Goal: Task Accomplishment & Management: Manage account settings

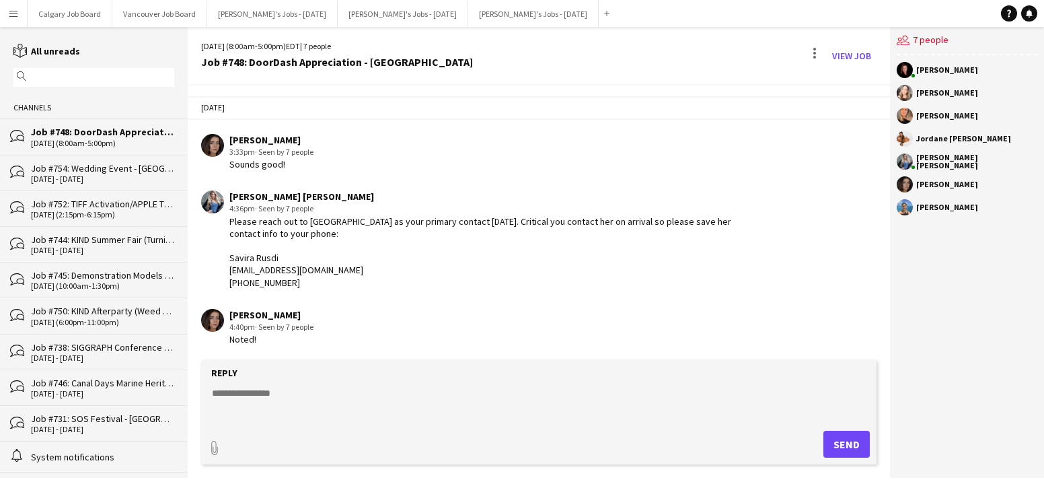
scroll to position [2653, 0]
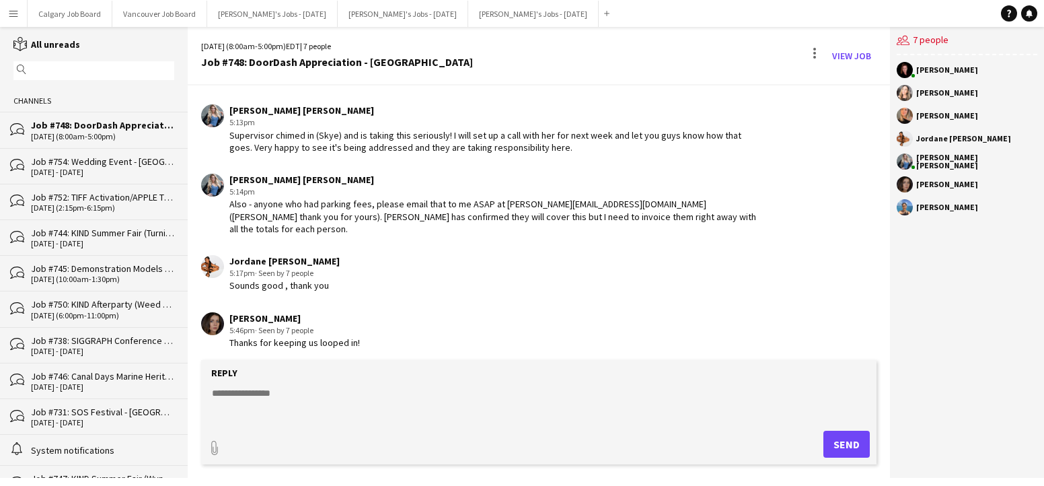
drag, startPoint x: 13, startPoint y: 11, endPoint x: 22, endPoint y: 47, distance: 37.2
click at [13, 11] on app-icon "Menu" at bounding box center [13, 13] width 11 height 11
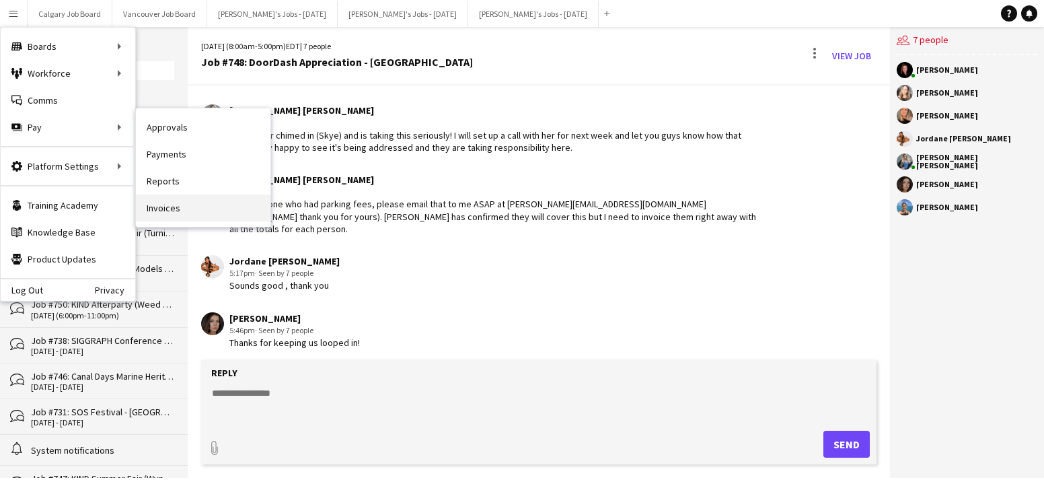
click at [179, 202] on link "Invoices" at bounding box center [203, 207] width 135 height 27
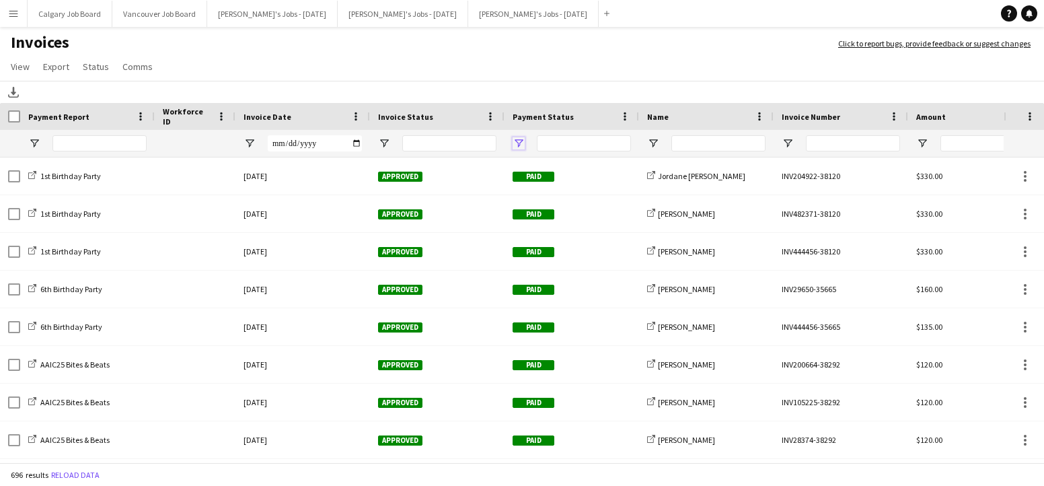
click at [520, 143] on span "Open Filter Menu" at bounding box center [519, 143] width 12 height 12
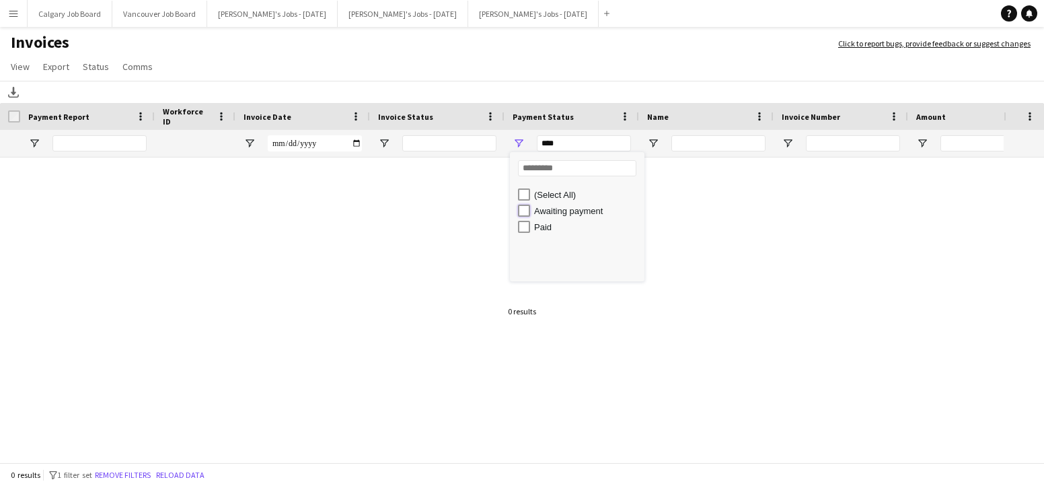
type input "**********"
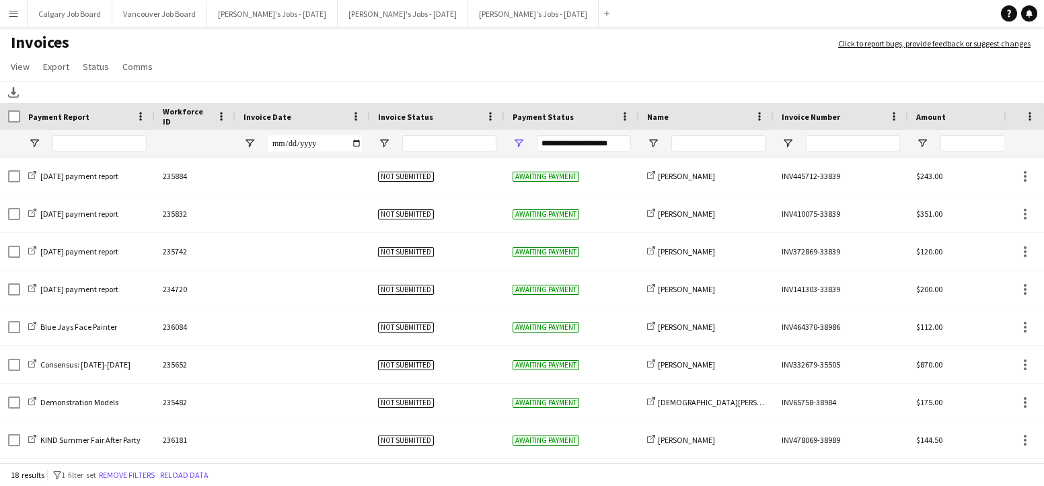
drag, startPoint x: 447, startPoint y: 79, endPoint x: 390, endPoint y: 135, distance: 79.5
click at [443, 84] on app-invoices-header "Invoices Click to report bugs, provide feedback or suggest changes View Customi…" at bounding box center [522, 67] width 1044 height 71
drag, startPoint x: 378, startPoint y: 141, endPoint x: 383, endPoint y: 150, distance: 10.5
click at [379, 141] on span "Open Filter Menu" at bounding box center [384, 143] width 12 height 12
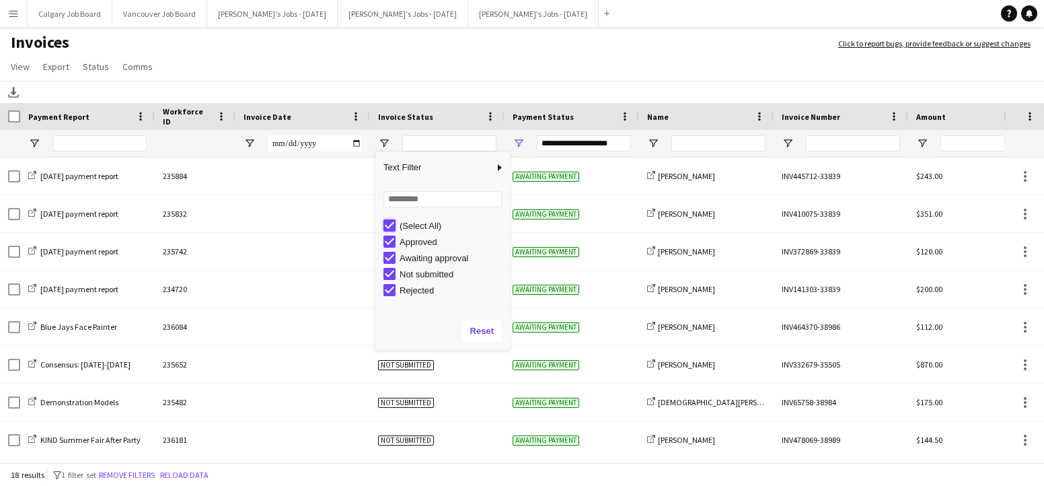
type input "***"
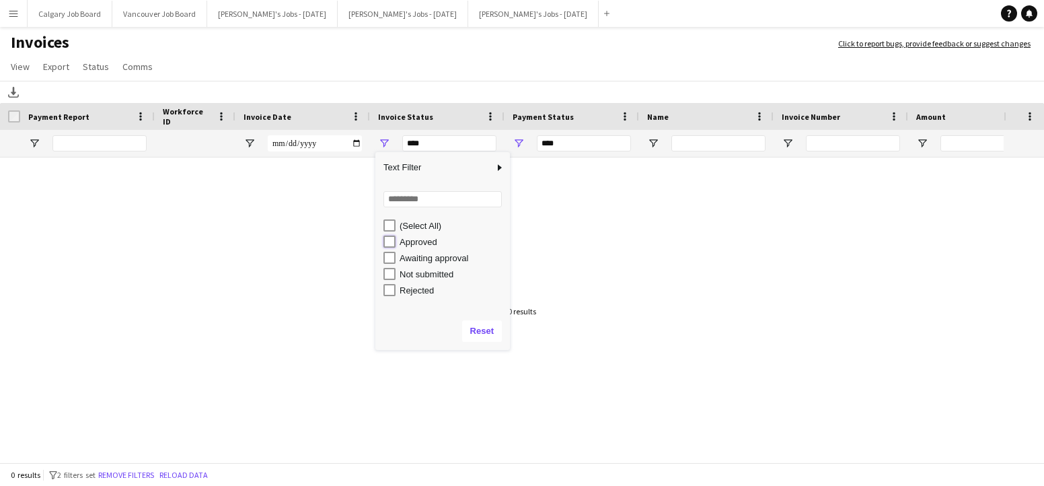
type input "**********"
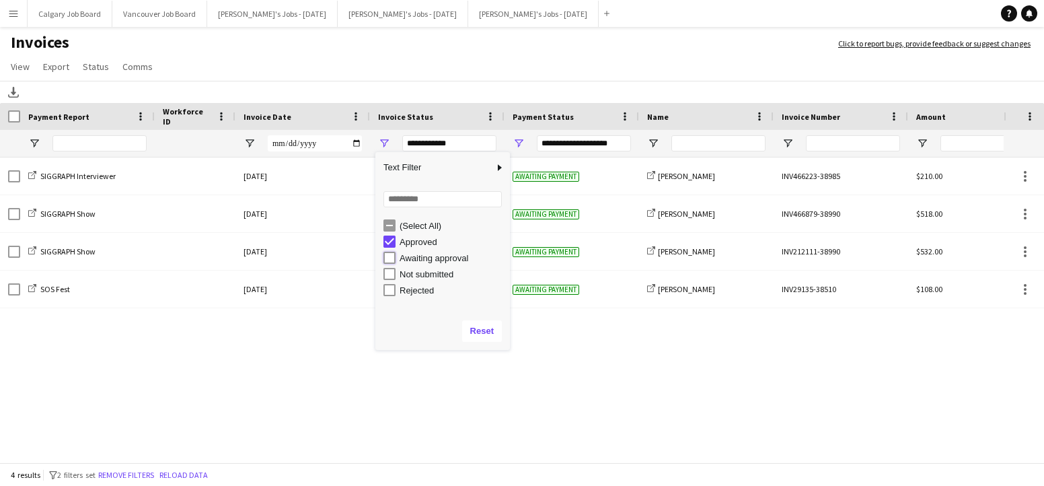
type input "**********"
click at [433, 63] on app-page-menu "View Customise view Customise filters Reset Filters Reset View Reset All Export…" at bounding box center [522, 68] width 1044 height 26
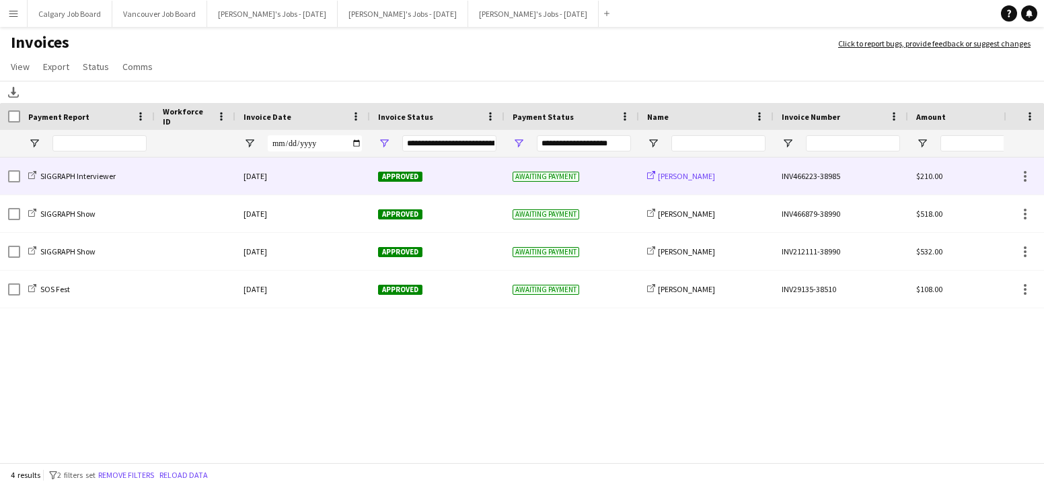
click at [672, 178] on span "[PERSON_NAME]" at bounding box center [686, 176] width 57 height 10
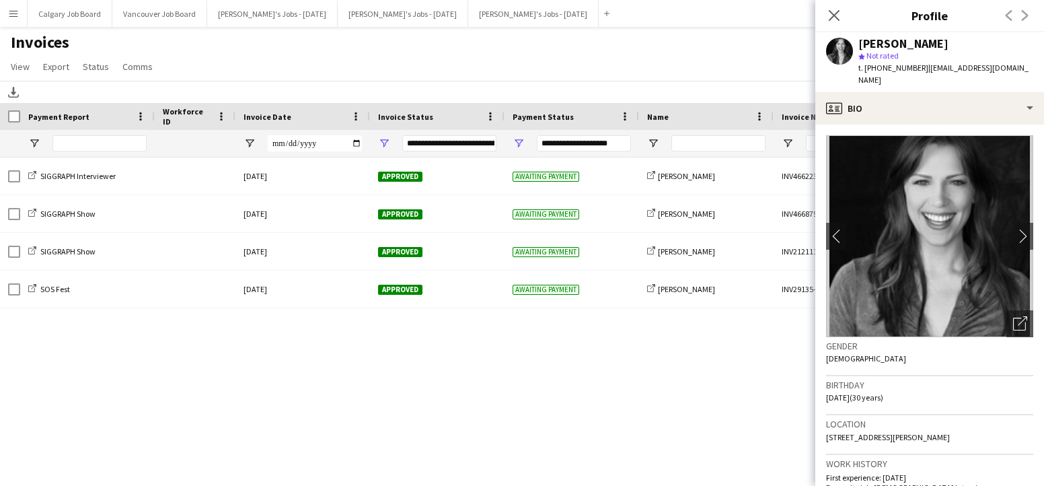
click at [859, 43] on div "[PERSON_NAME] star Not rated t. [PHONE_NUMBER] | [EMAIL_ADDRESS][DOMAIN_NAME]" at bounding box center [929, 62] width 229 height 60
drag, startPoint x: 891, startPoint y: 42, endPoint x: 937, endPoint y: 43, distance: 45.8
click at [937, 43] on div "[PERSON_NAME]" at bounding box center [945, 44] width 175 height 12
copy div "[PERSON_NAME]"
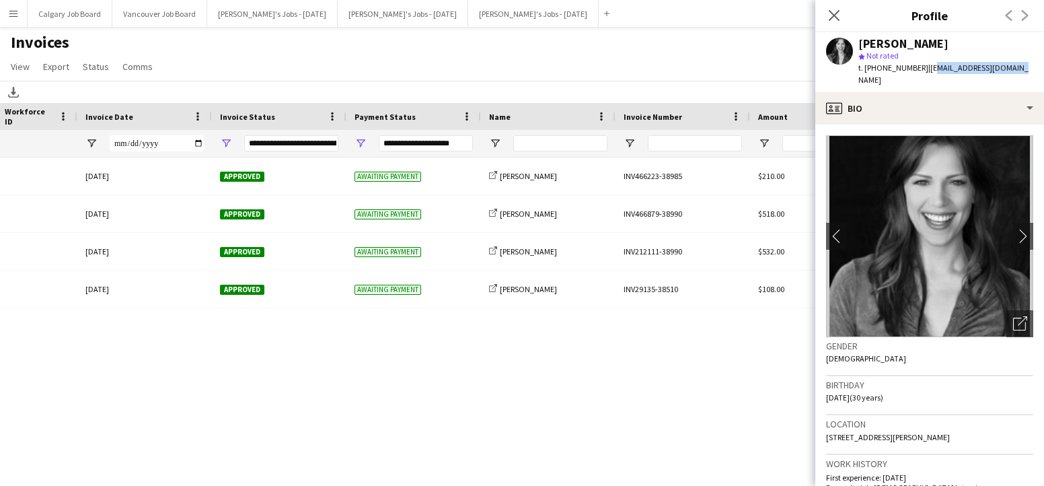
drag, startPoint x: 920, startPoint y: 66, endPoint x: 1018, endPoint y: 67, distance: 98.2
click at [1018, 67] on app-profile-header "[PERSON_NAME] star Not rated t. [PHONE_NUMBER] | [EMAIL_ADDRESS][DOMAIN_NAME]" at bounding box center [929, 62] width 229 height 60
drag, startPoint x: 959, startPoint y: 67, endPoint x: 933, endPoint y: 67, distance: 25.6
click at [956, 67] on span "| [EMAIL_ADDRESS][DOMAIN_NAME]" at bounding box center [943, 74] width 170 height 22
drag, startPoint x: 918, startPoint y: 67, endPoint x: 1004, endPoint y: 67, distance: 86.1
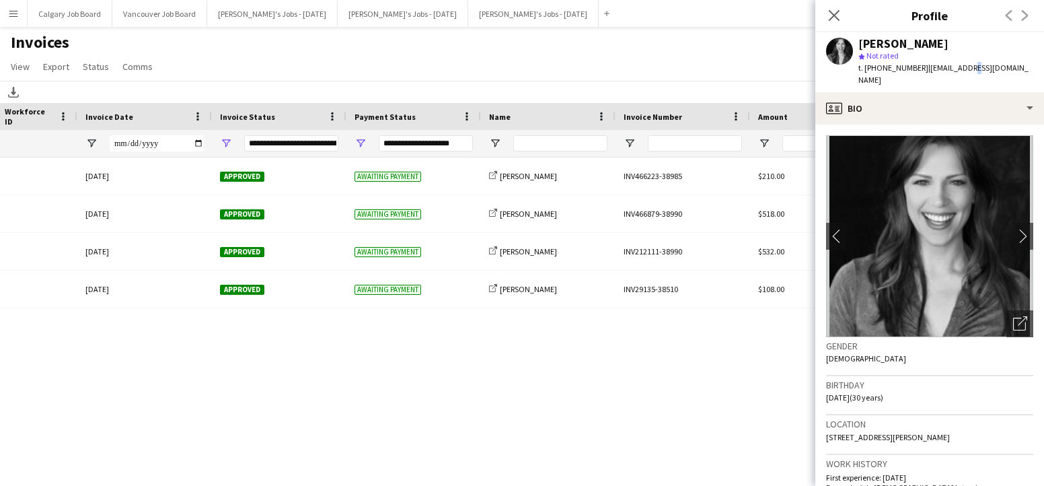
click at [1004, 67] on div "[PERSON_NAME] star Not rated t. [PHONE_NUMBER] | [EMAIL_ADDRESS][DOMAIN_NAME]" at bounding box center [929, 62] width 229 height 60
copy span "[EMAIL_ADDRESS][DOMAIN_NAME]"
click at [577, 50] on h1 "Invoices" at bounding box center [412, 43] width 825 height 23
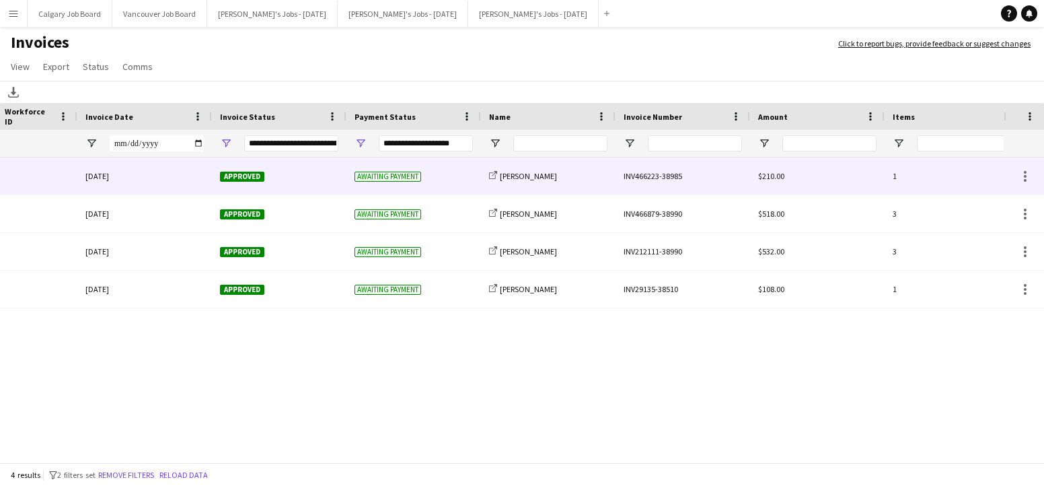
click at [311, 177] on div "Approved" at bounding box center [279, 175] width 135 height 37
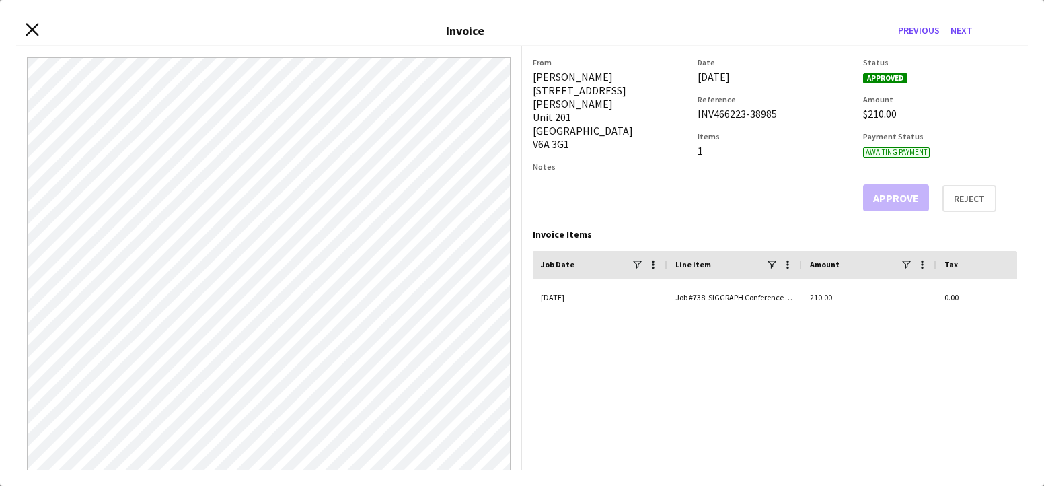
click at [34, 30] on icon at bounding box center [32, 30] width 13 height 13
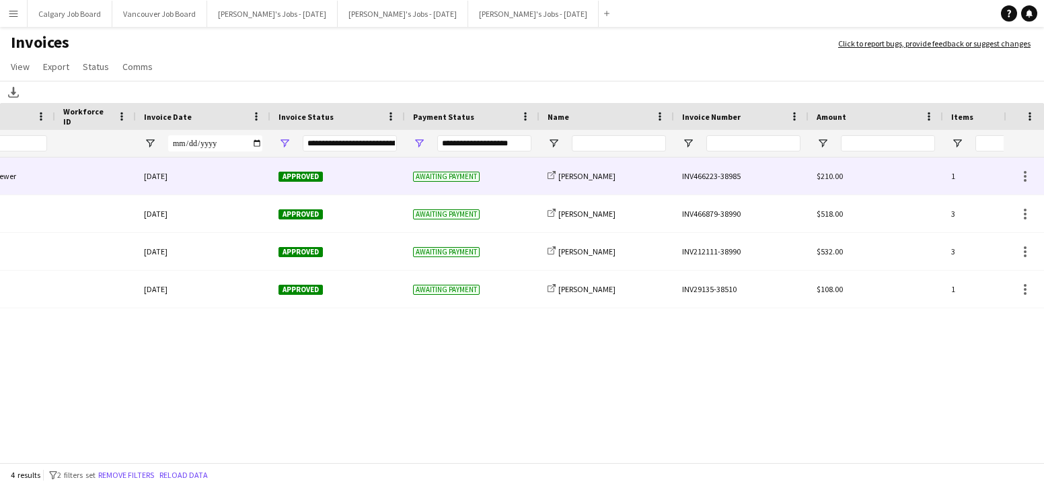
scroll to position [0, 88]
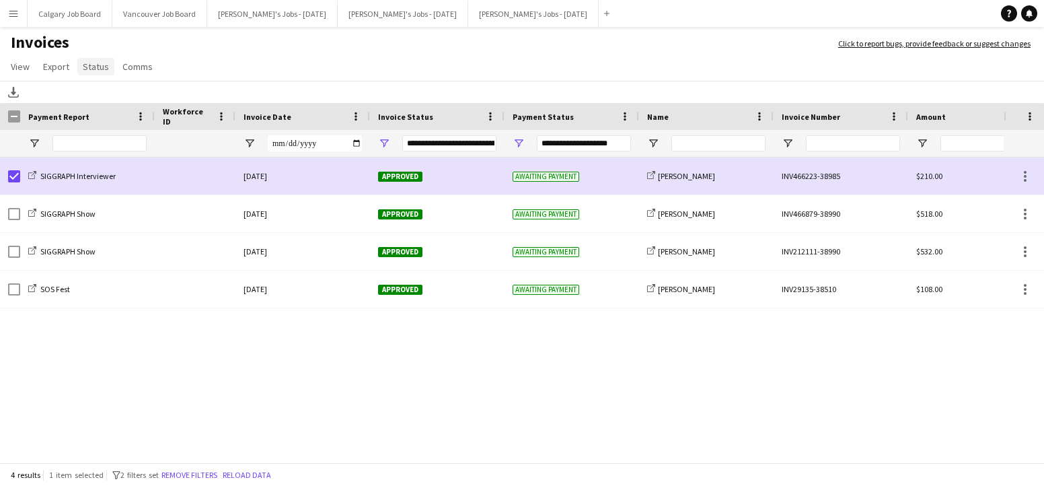
click at [91, 63] on span "Status" at bounding box center [96, 67] width 26 height 12
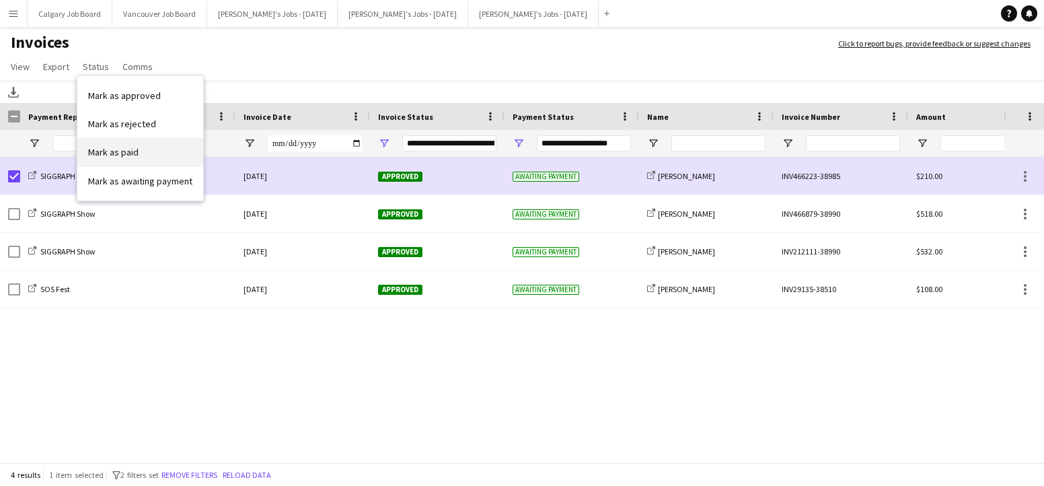
click at [128, 155] on span "Mark as paid" at bounding box center [113, 152] width 50 height 12
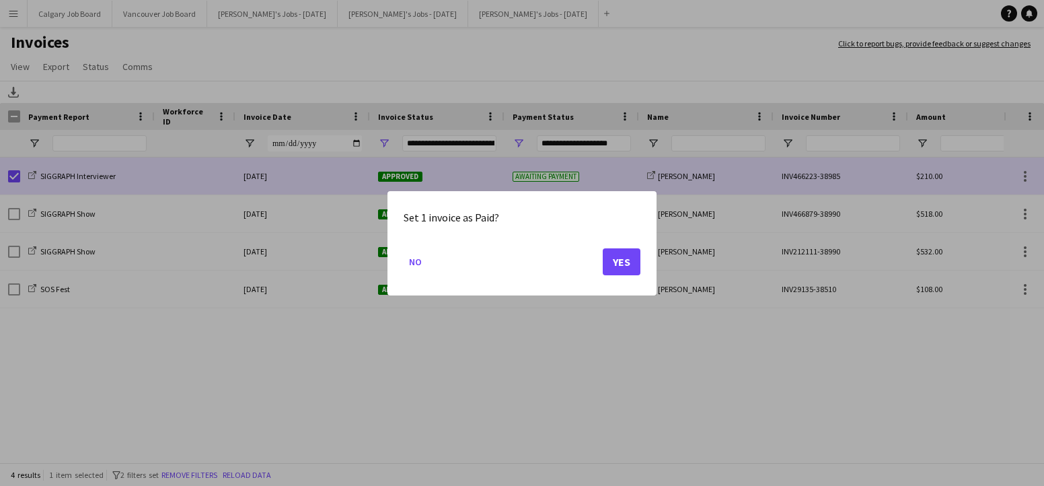
click at [615, 256] on button "Yes" at bounding box center [622, 261] width 38 height 27
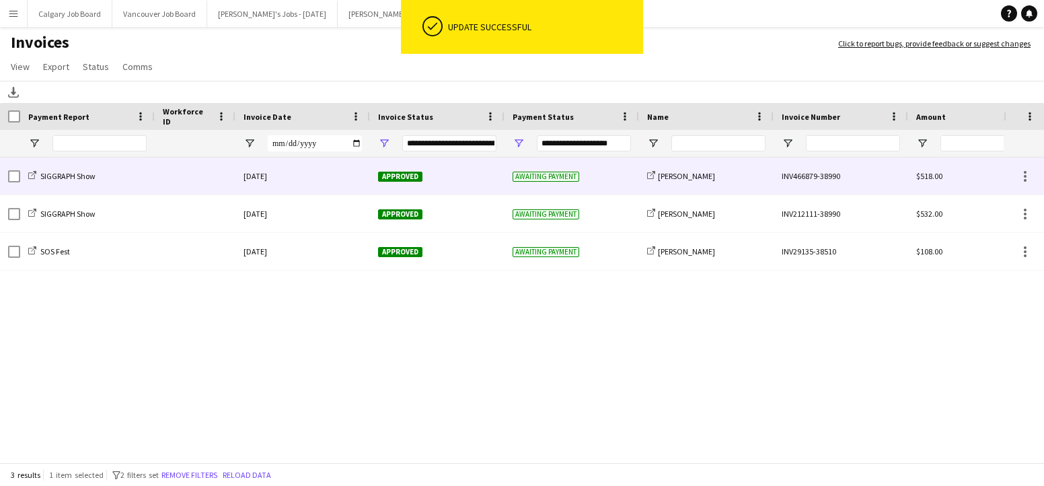
click at [286, 180] on div "[DATE]" at bounding box center [302, 175] width 135 height 37
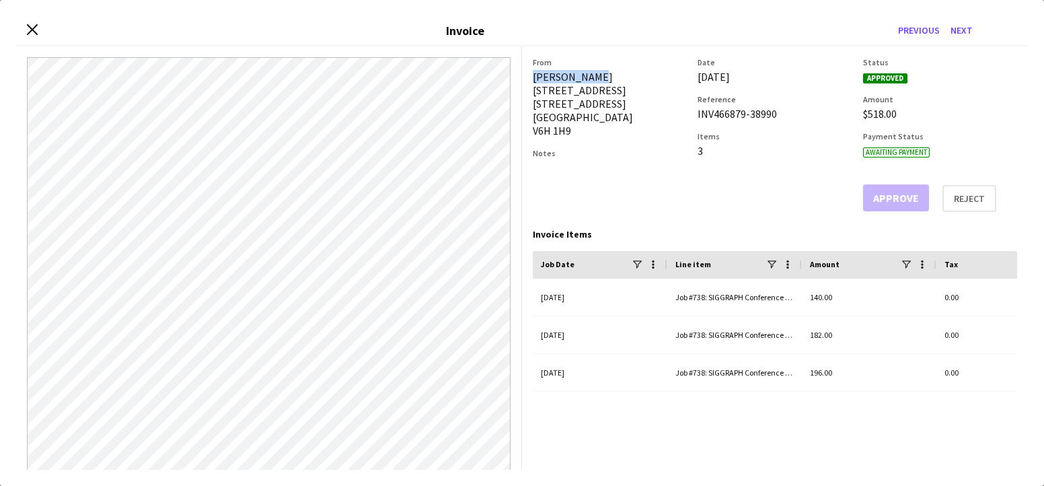
drag, startPoint x: 533, startPoint y: 75, endPoint x: 605, endPoint y: 77, distance: 72.7
click at [605, 77] on div "Madison Long [STREET_ADDRESS]" at bounding box center [610, 103] width 154 height 67
copy div "[PERSON_NAME]"
click at [31, 28] on icon at bounding box center [32, 30] width 13 height 13
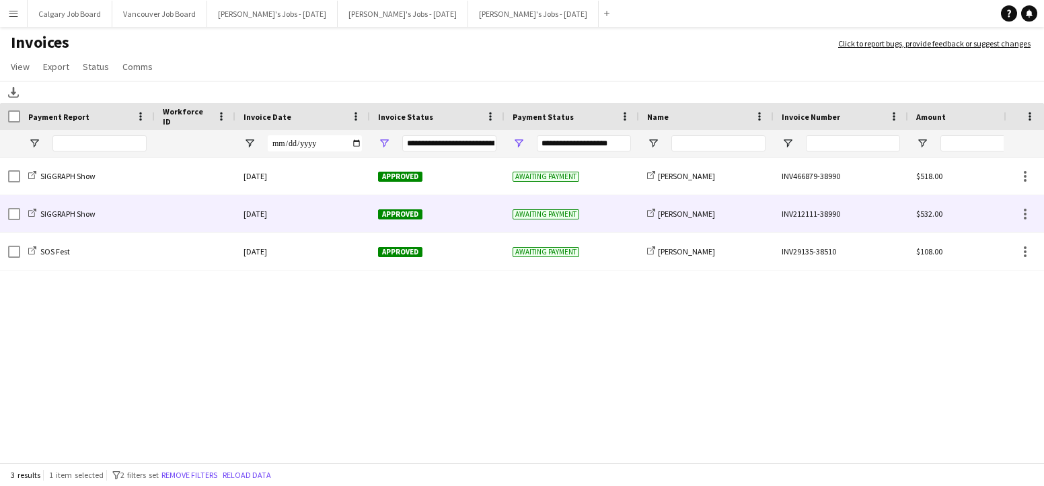
click at [488, 219] on div "Approved" at bounding box center [437, 213] width 135 height 37
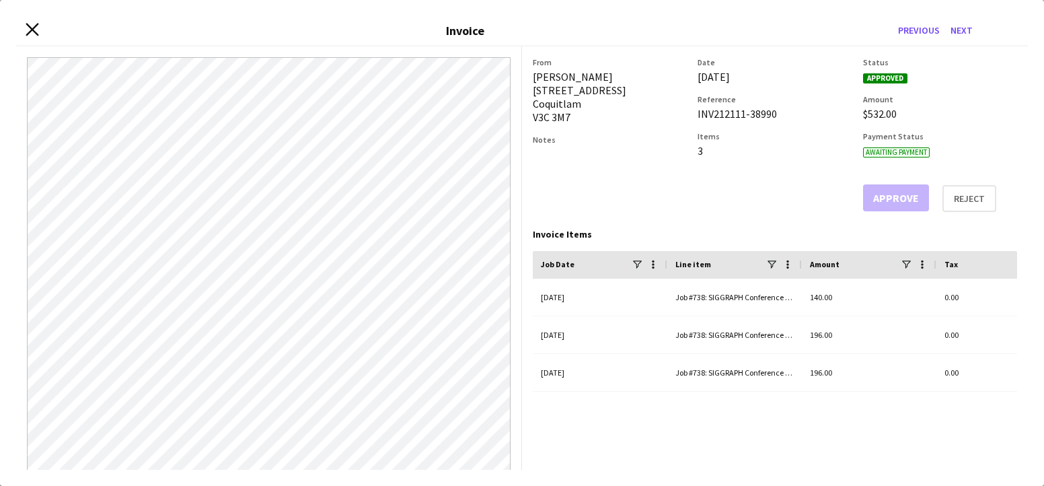
click at [29, 28] on icon "Close invoice dialog" at bounding box center [32, 30] width 13 height 13
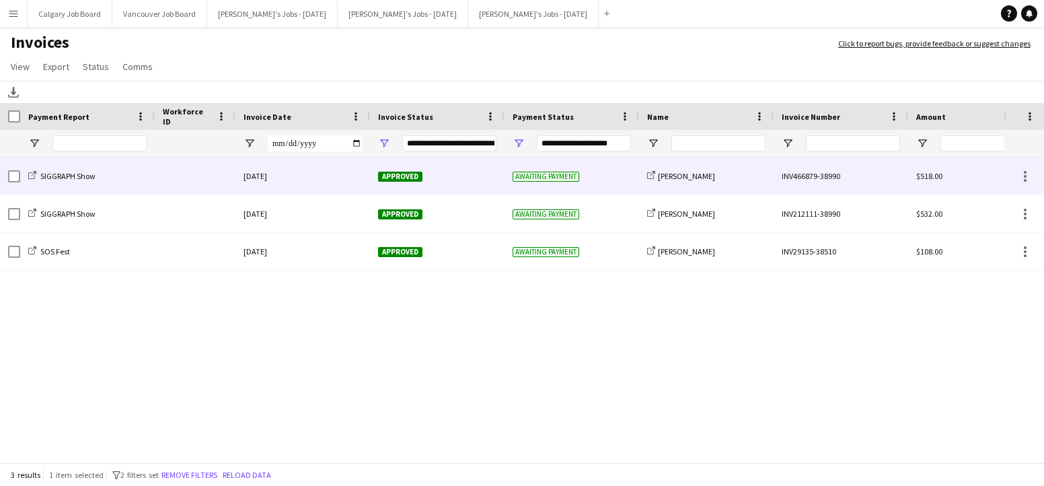
click at [324, 185] on div "[DATE]" at bounding box center [302, 175] width 135 height 37
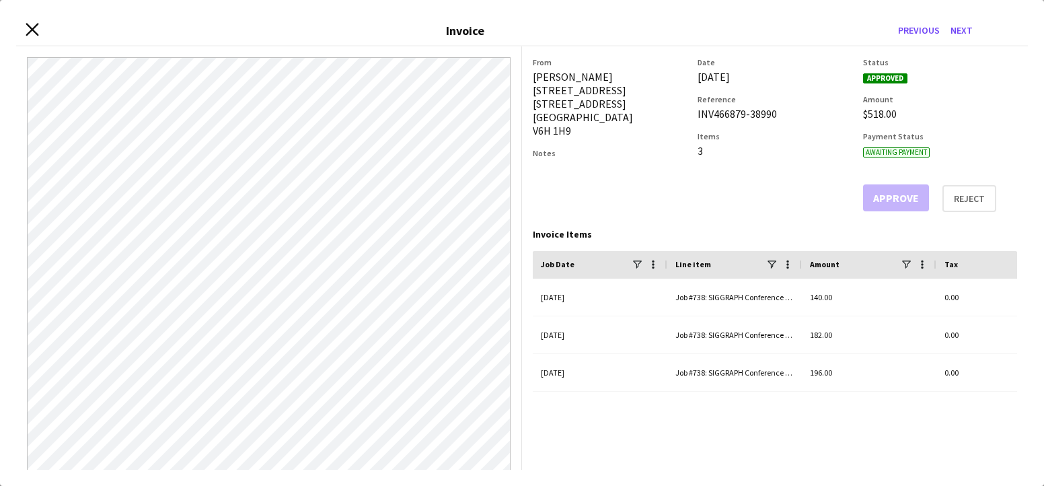
click at [32, 26] on icon "Close invoice dialog" at bounding box center [32, 30] width 13 height 13
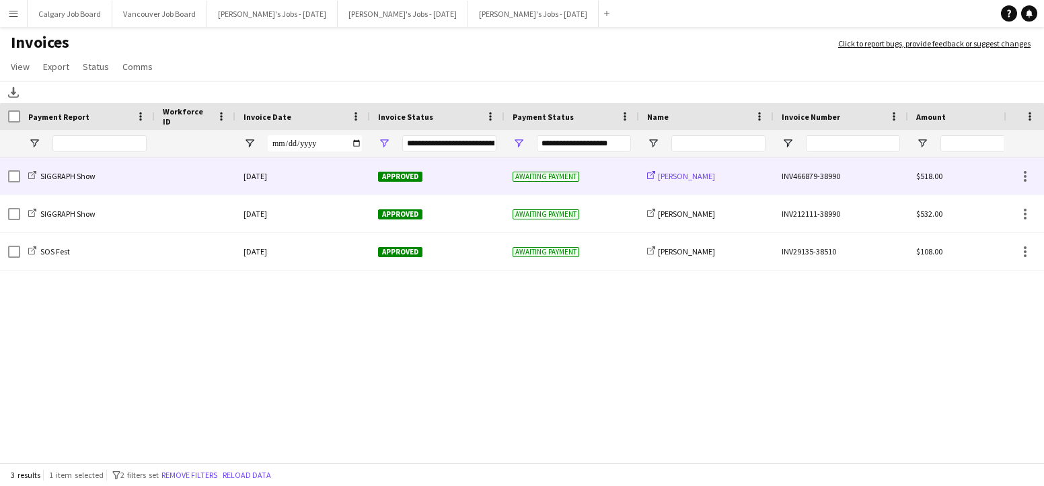
click at [698, 178] on span "[PERSON_NAME]" at bounding box center [686, 176] width 57 height 10
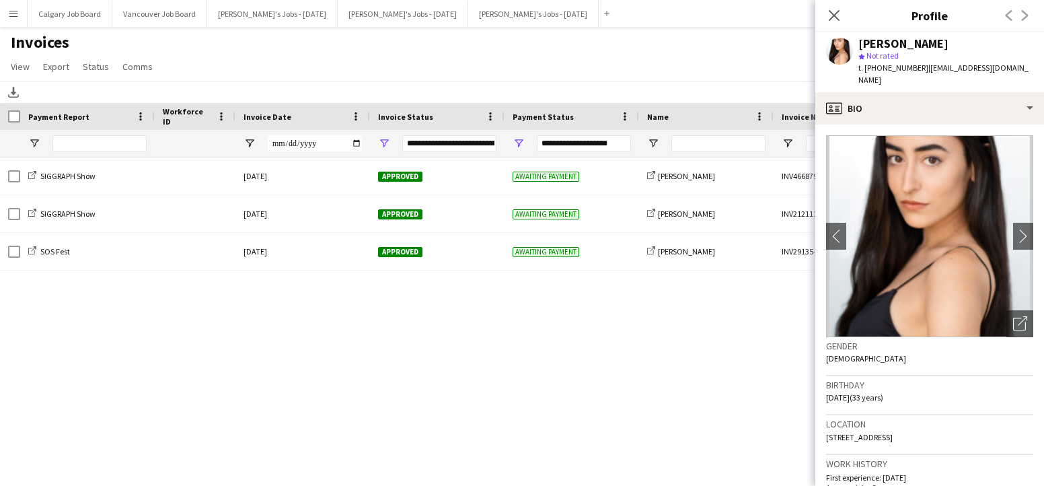
drag, startPoint x: 919, startPoint y: 69, endPoint x: 954, endPoint y: 79, distance: 36.2
click at [1018, 68] on div "Madison Long star Not rated t. [PHONE_NUMBER] | [EMAIL_ADDRESS][DOMAIN_NAME]" at bounding box center [929, 62] width 229 height 60
copy span "[EMAIL_ADDRESS][DOMAIN_NAME]"
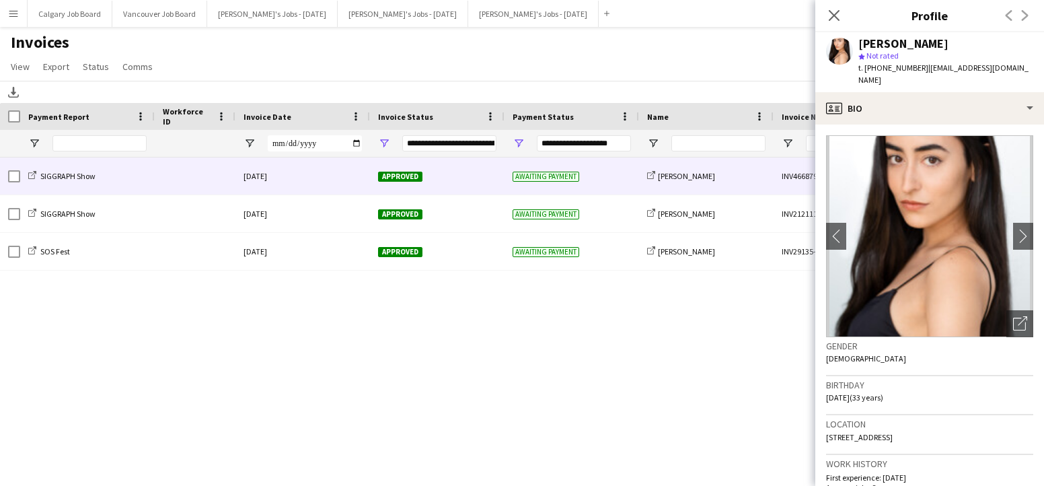
click at [457, 184] on div "Approved" at bounding box center [437, 175] width 135 height 37
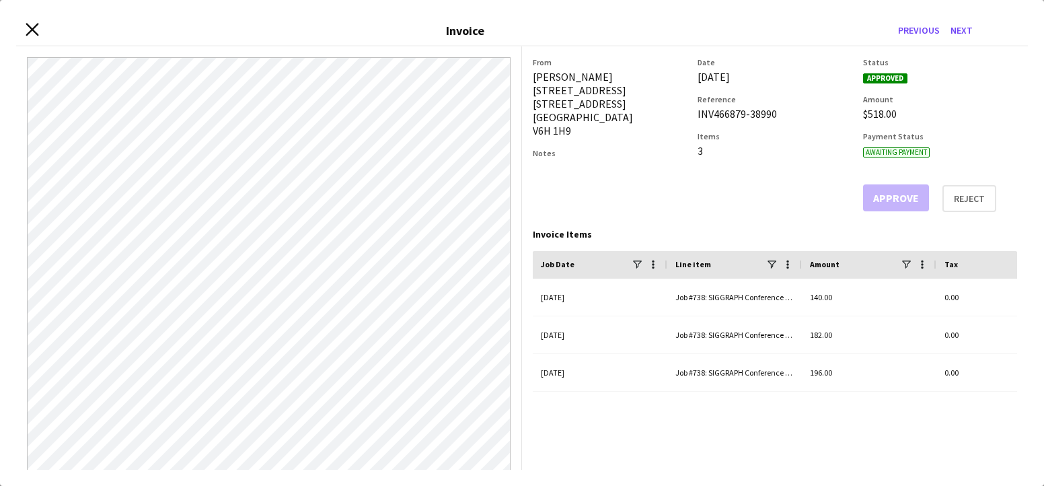
click at [34, 34] on icon "Close invoice dialog" at bounding box center [32, 30] width 13 height 13
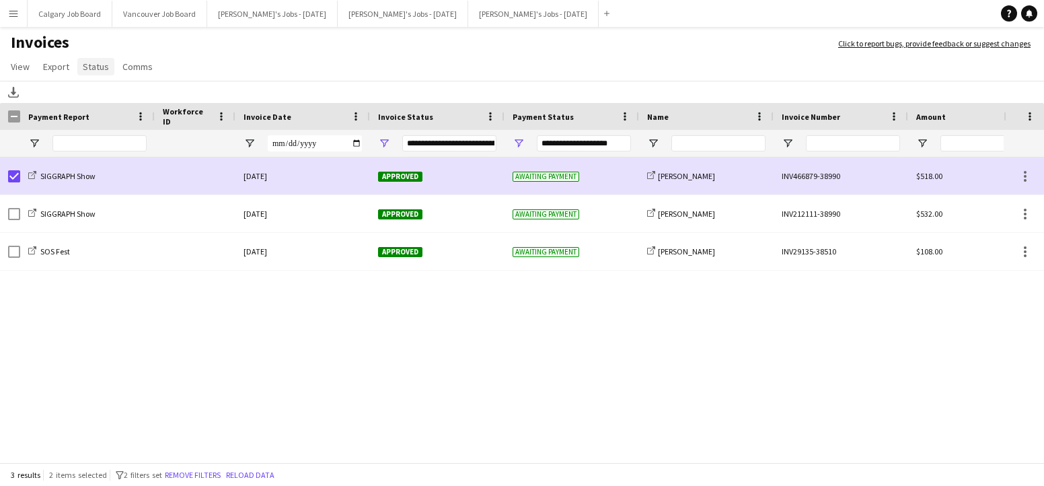
click at [93, 72] on link "Status" at bounding box center [95, 66] width 37 height 17
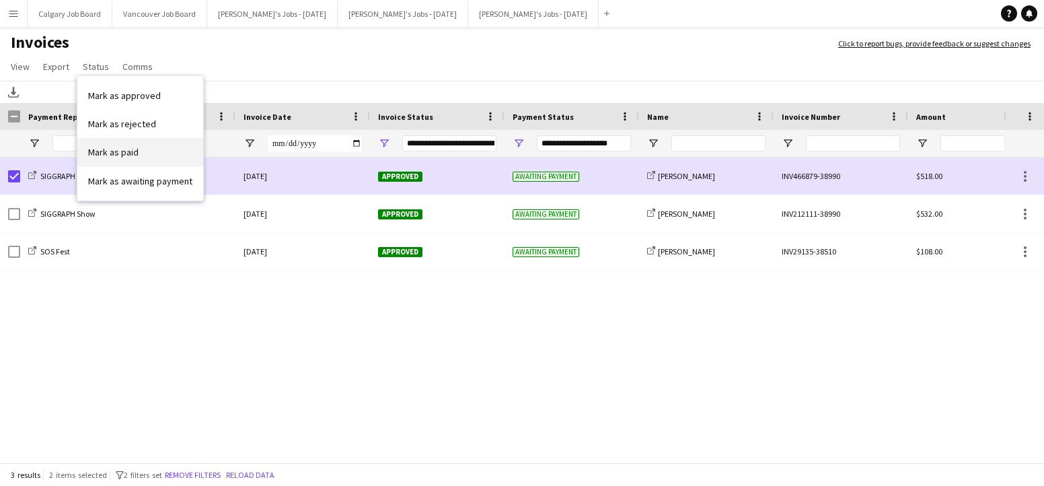
click at [128, 143] on link "Mark as paid" at bounding box center [140, 152] width 126 height 28
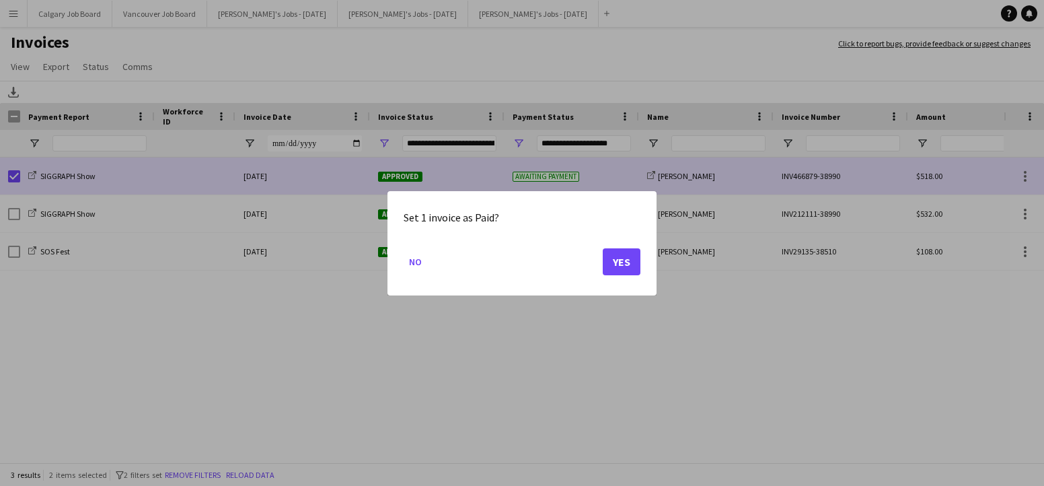
click at [613, 263] on button "Yes" at bounding box center [622, 261] width 38 height 27
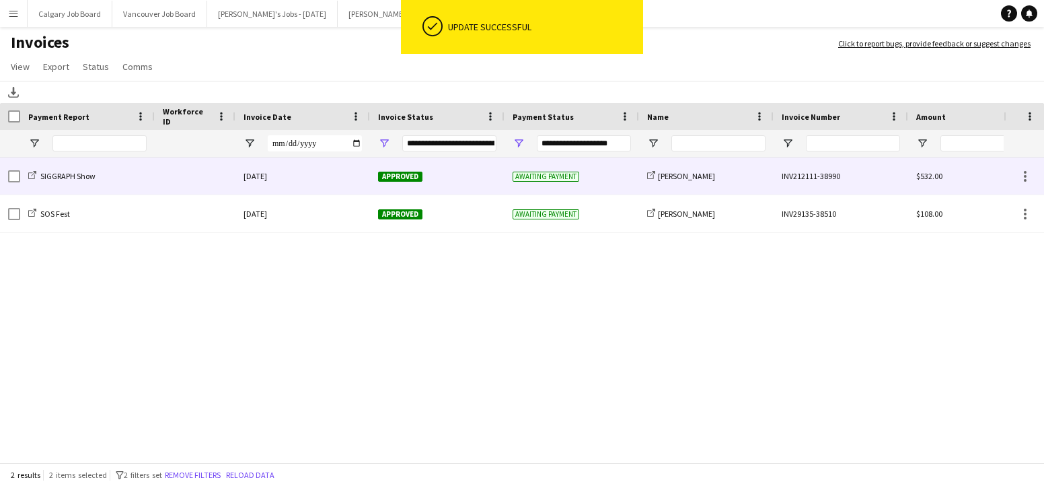
click at [484, 186] on div "Approved" at bounding box center [437, 175] width 135 height 37
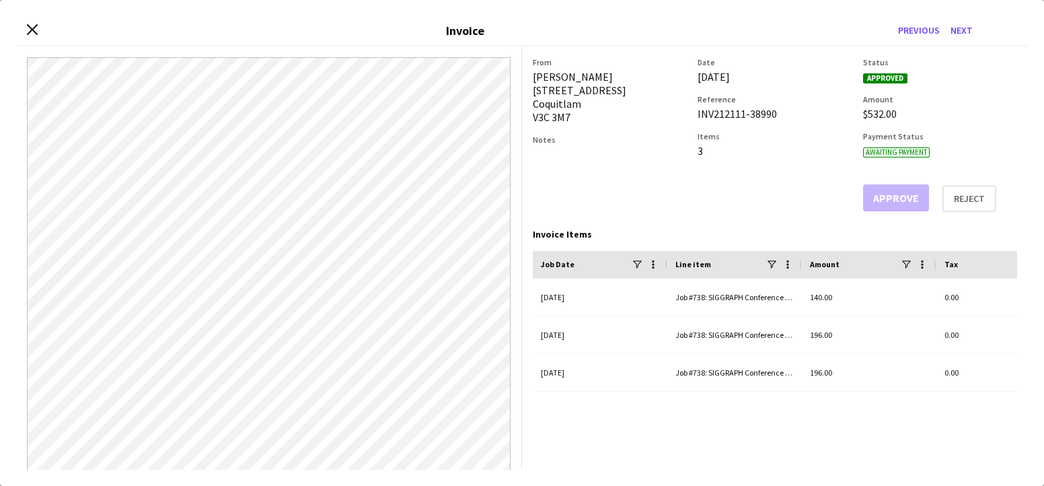
click at [537, 76] on div "[PERSON_NAME] [STREET_ADDRESS]" at bounding box center [610, 97] width 154 height 54
drag, startPoint x: 535, startPoint y: 77, endPoint x: 612, endPoint y: 77, distance: 77.4
click at [612, 77] on div "[PERSON_NAME] [STREET_ADDRESS]" at bounding box center [610, 97] width 154 height 54
copy div "[PERSON_NAME]"
drag, startPoint x: 35, startPoint y: 28, endPoint x: 54, endPoint y: 5, distance: 29.6
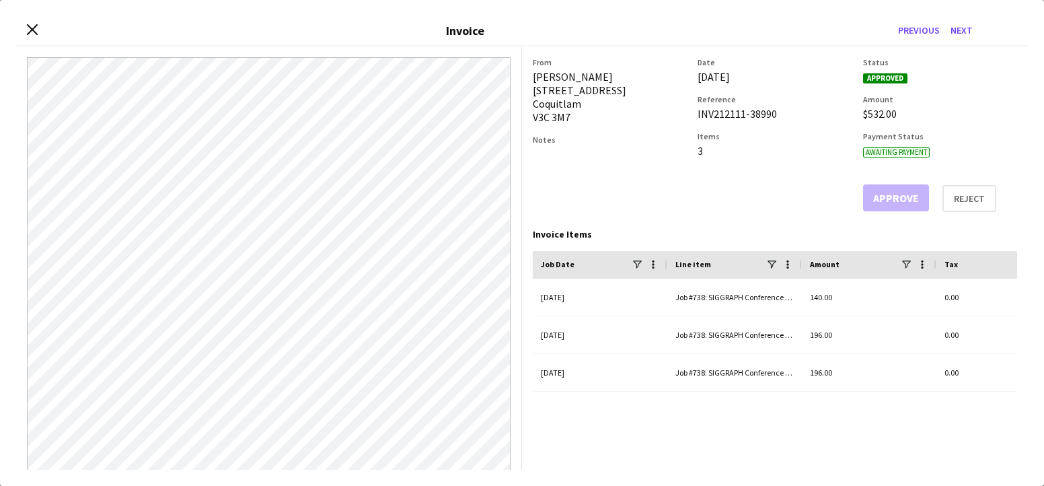
click at [36, 28] on icon "Close invoice dialog" at bounding box center [32, 29] width 11 height 11
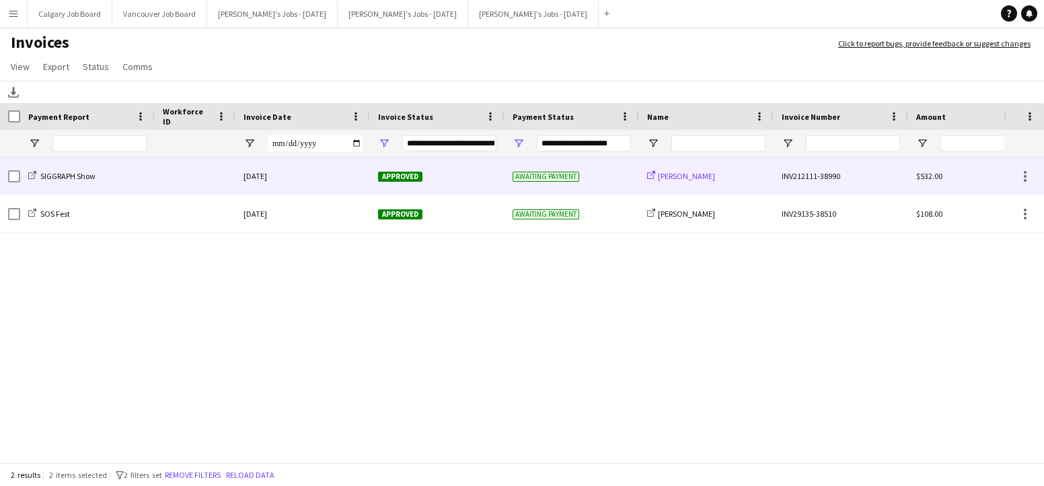
click at [665, 174] on span "[PERSON_NAME]" at bounding box center [686, 176] width 57 height 10
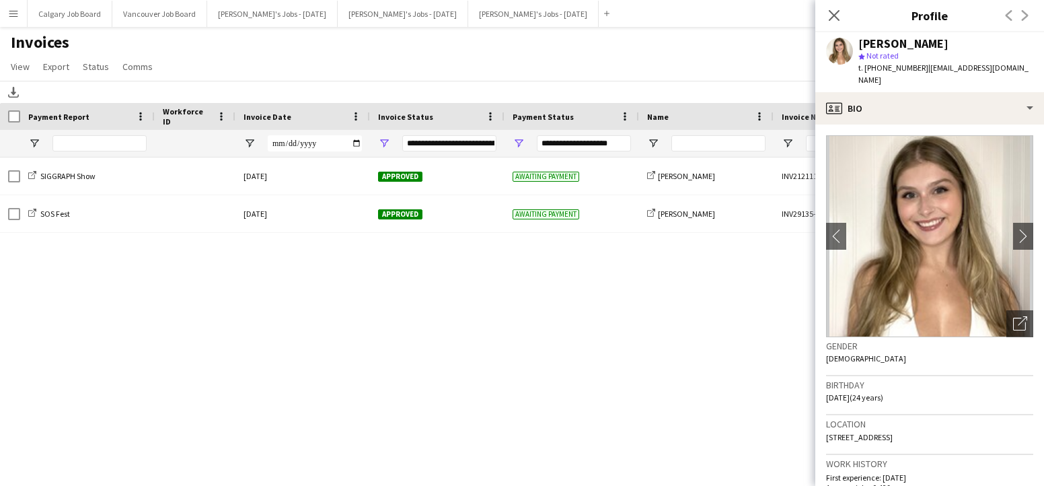
drag, startPoint x: 919, startPoint y: 70, endPoint x: 994, endPoint y: 69, distance: 74.7
click at [1002, 66] on div "[PERSON_NAME] star Not rated t. [PHONE_NUMBER] | [EMAIL_ADDRESS][DOMAIN_NAME]" at bounding box center [929, 62] width 229 height 60
copy span "[EMAIL_ADDRESS][DOMAIN_NAME]"
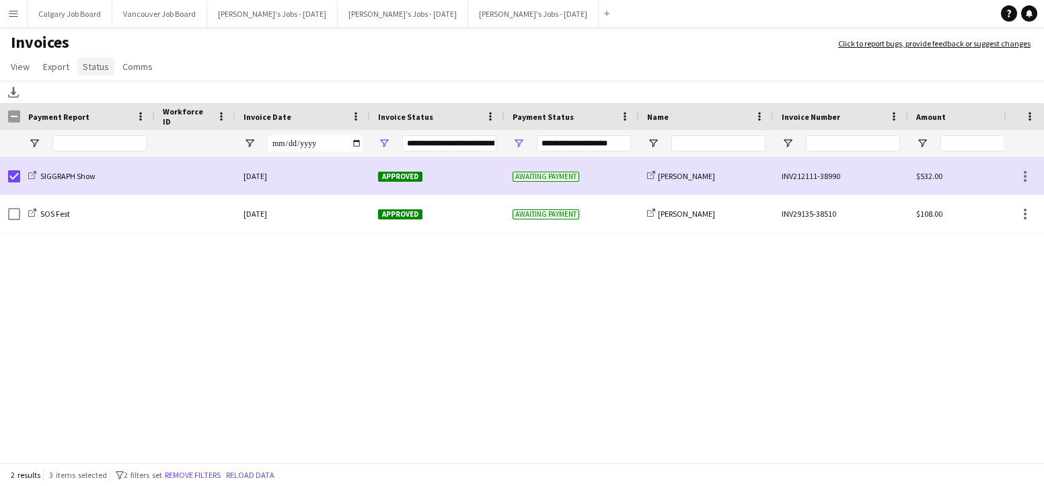
click at [94, 69] on span "Status" at bounding box center [96, 67] width 26 height 12
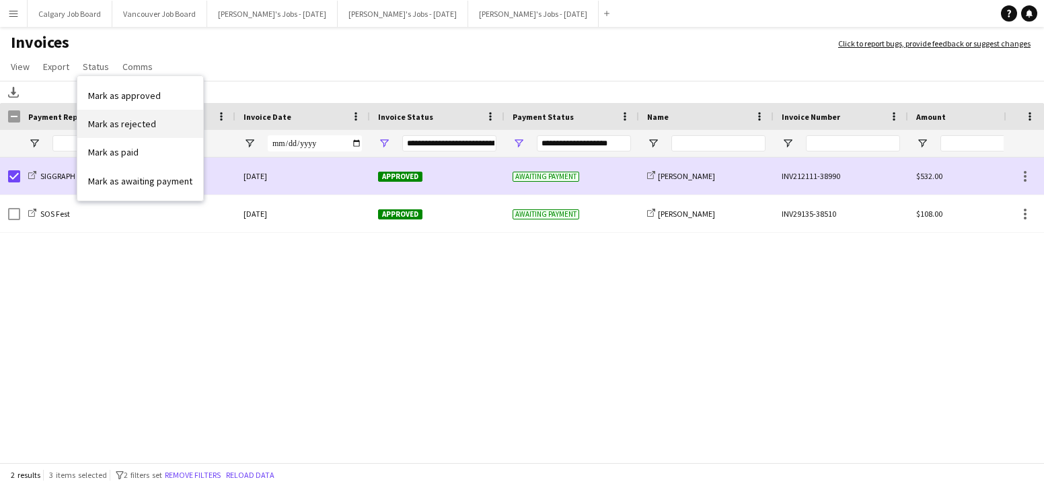
click at [118, 128] on span "Mark as rejected" at bounding box center [122, 124] width 68 height 12
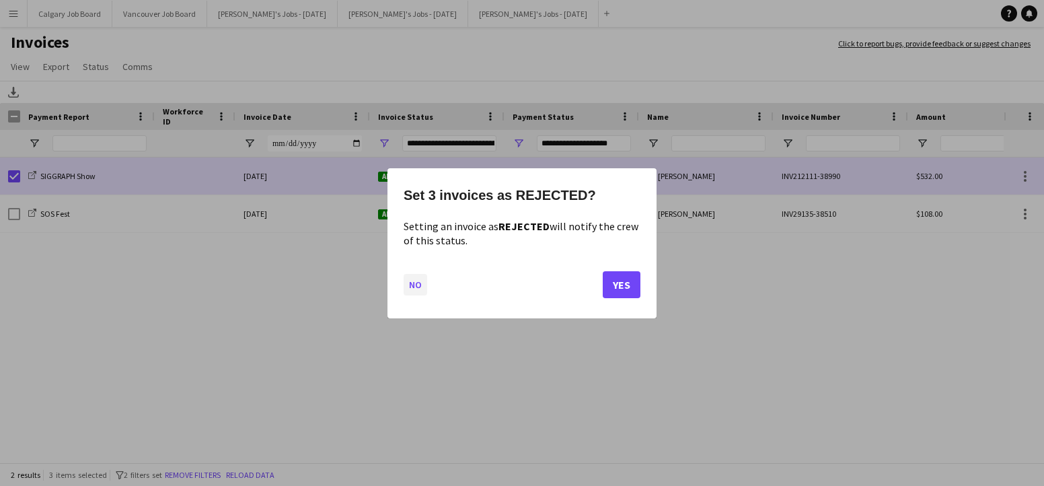
click at [409, 279] on button "No" at bounding box center [416, 284] width 24 height 22
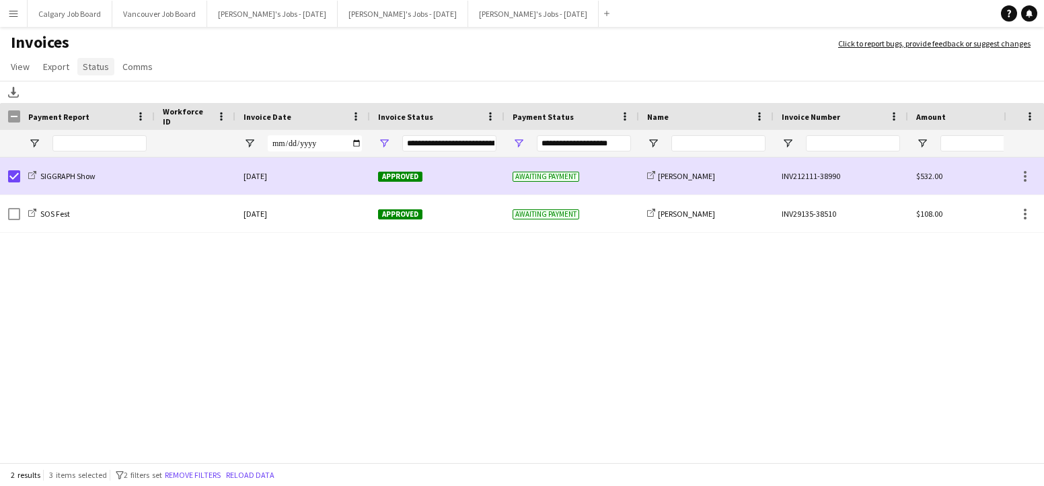
click at [98, 68] on span "Status" at bounding box center [96, 67] width 26 height 12
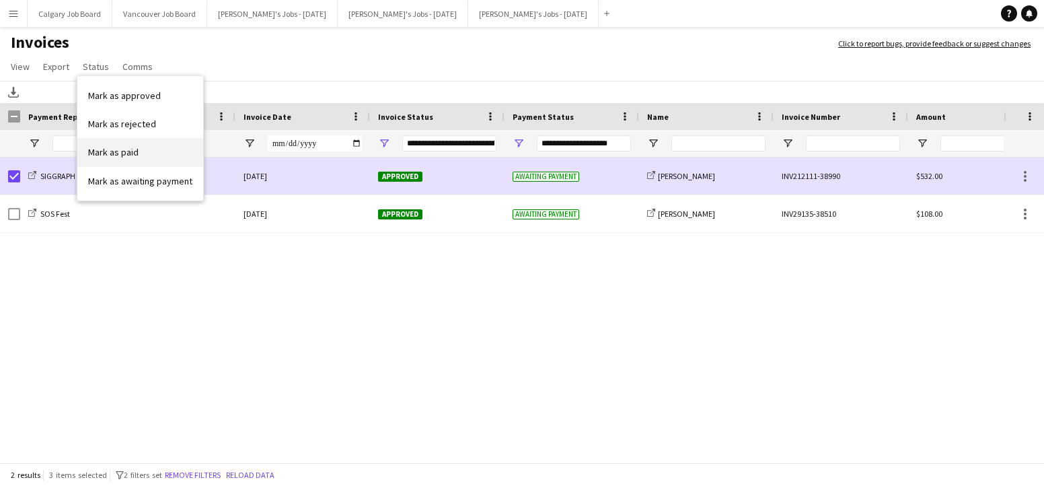
click at [141, 149] on link "Mark as paid" at bounding box center [140, 152] width 126 height 28
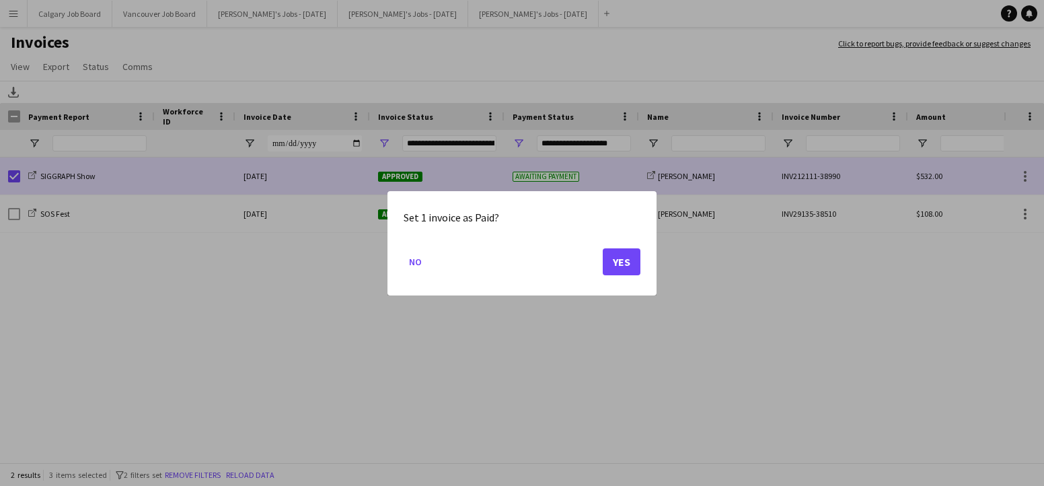
click at [626, 254] on button "Yes" at bounding box center [622, 261] width 38 height 27
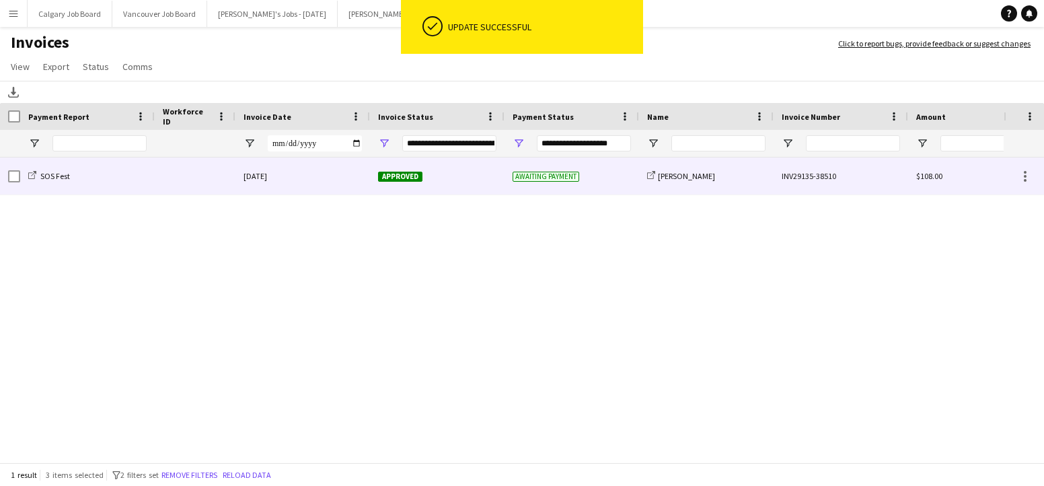
click at [174, 177] on div at bounding box center [195, 175] width 81 height 37
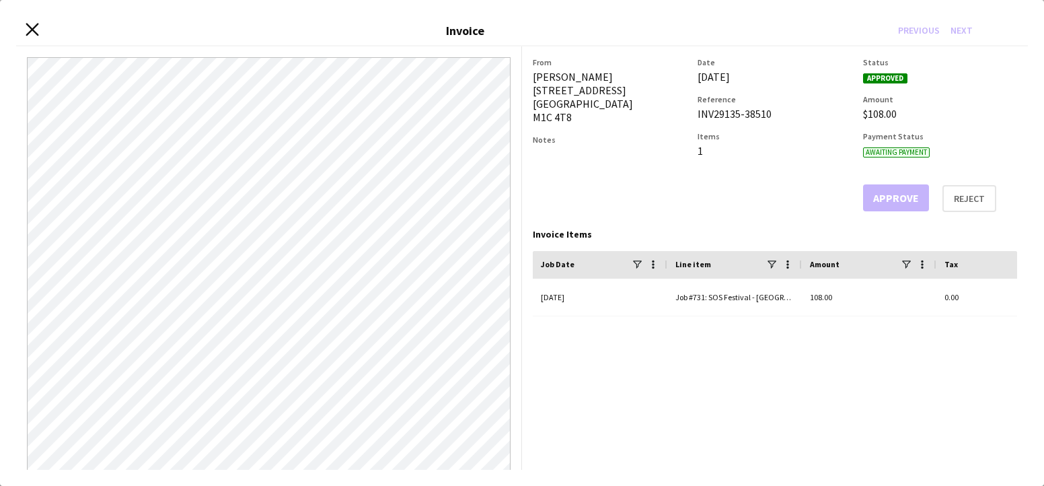
click at [29, 27] on icon at bounding box center [32, 30] width 13 height 13
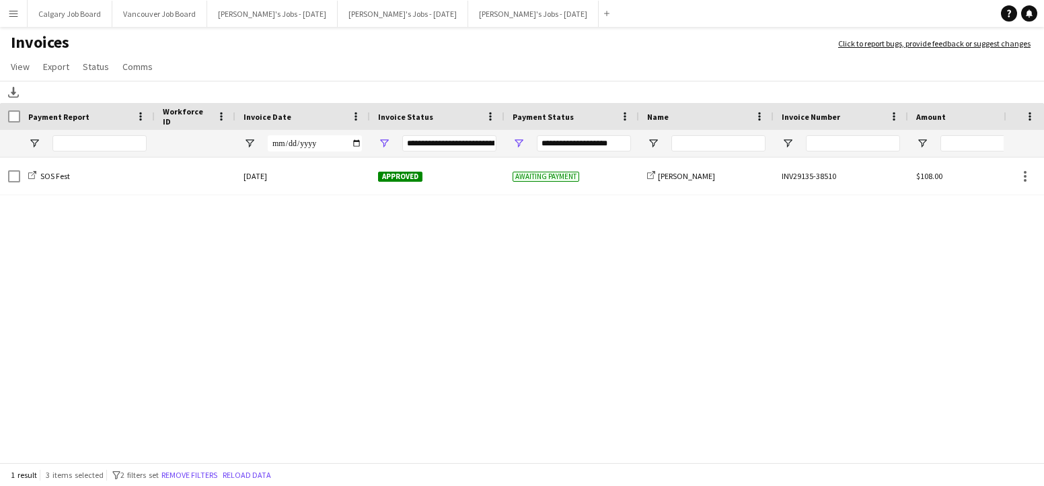
drag, startPoint x: 5, startPoint y: 17, endPoint x: 28, endPoint y: 54, distance: 43.2
click at [5, 17] on button "Menu" at bounding box center [13, 13] width 27 height 27
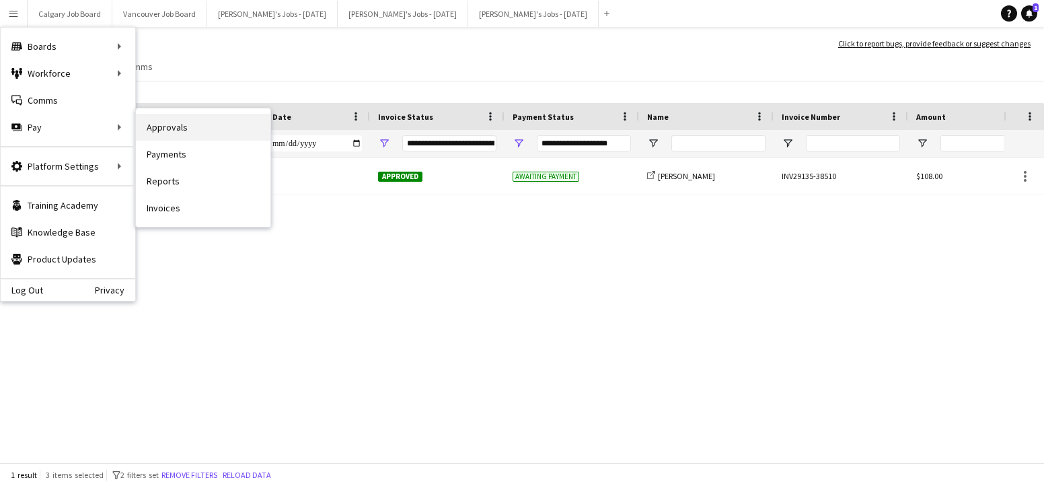
click at [149, 122] on link "Approvals" at bounding box center [203, 127] width 135 height 27
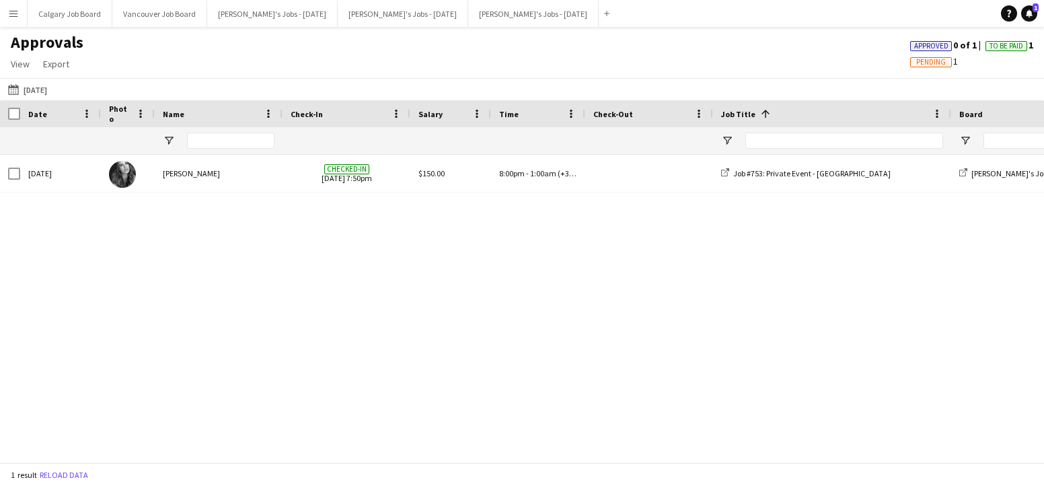
click at [14, 9] on app-icon "Menu" at bounding box center [13, 13] width 11 height 11
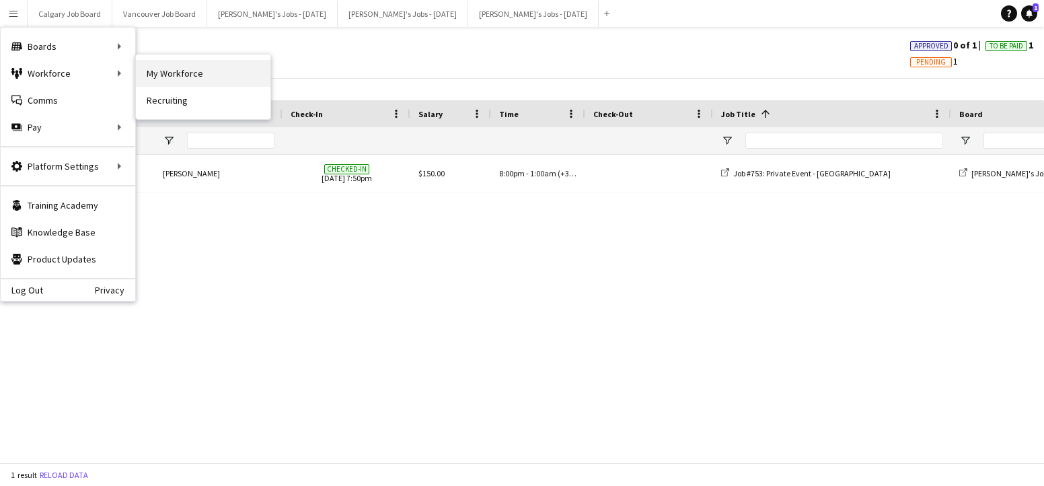
click at [194, 78] on link "My Workforce" at bounding box center [203, 73] width 135 height 27
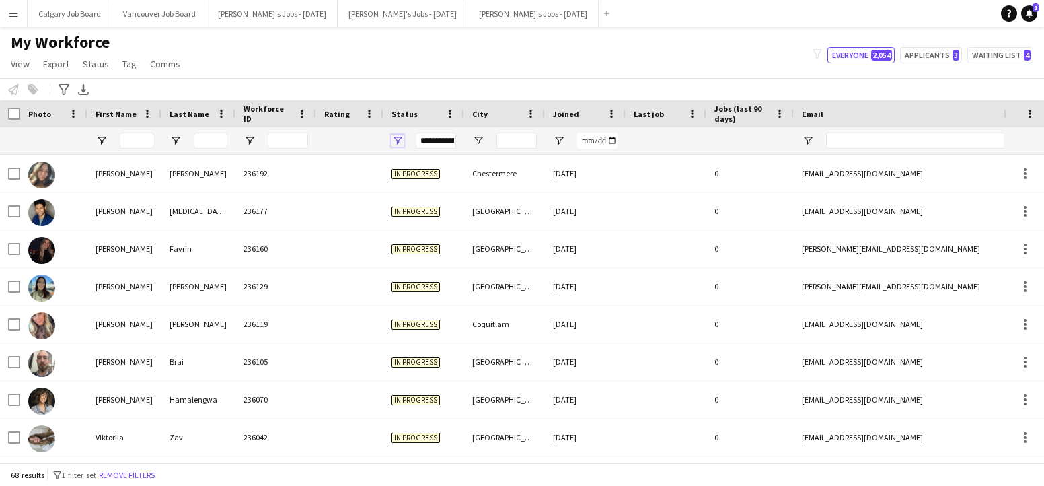
click at [397, 141] on span "Open Filter Menu" at bounding box center [398, 141] width 12 height 12
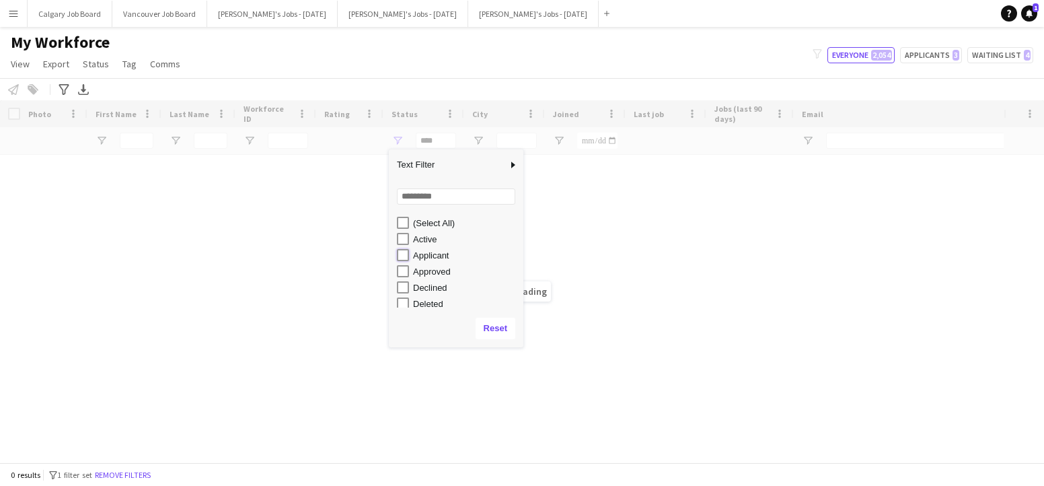
type input "**********"
click at [418, 41] on div "My Workforce View Views Default view Active New view Update view Delete view Ed…" at bounding box center [522, 55] width 1044 height 46
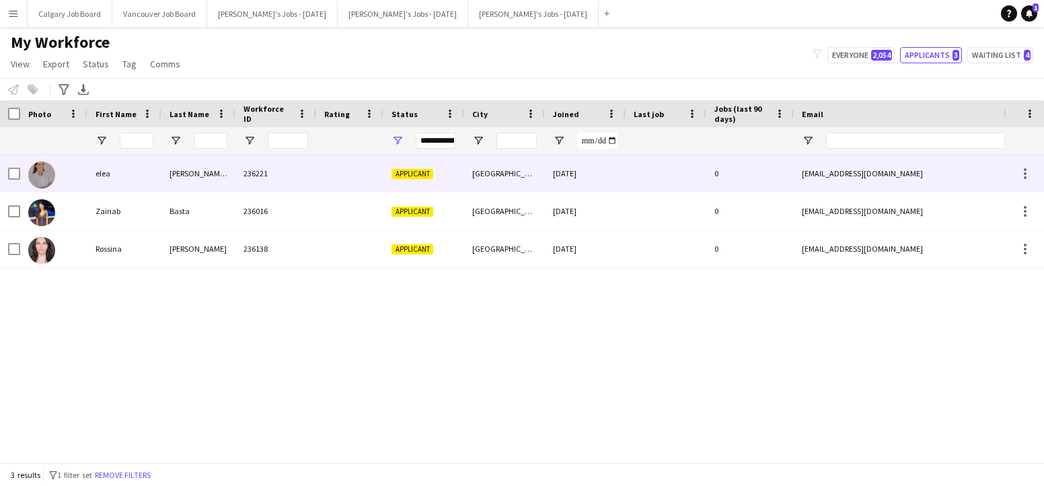
click at [144, 185] on div "elea" at bounding box center [124, 173] width 74 height 37
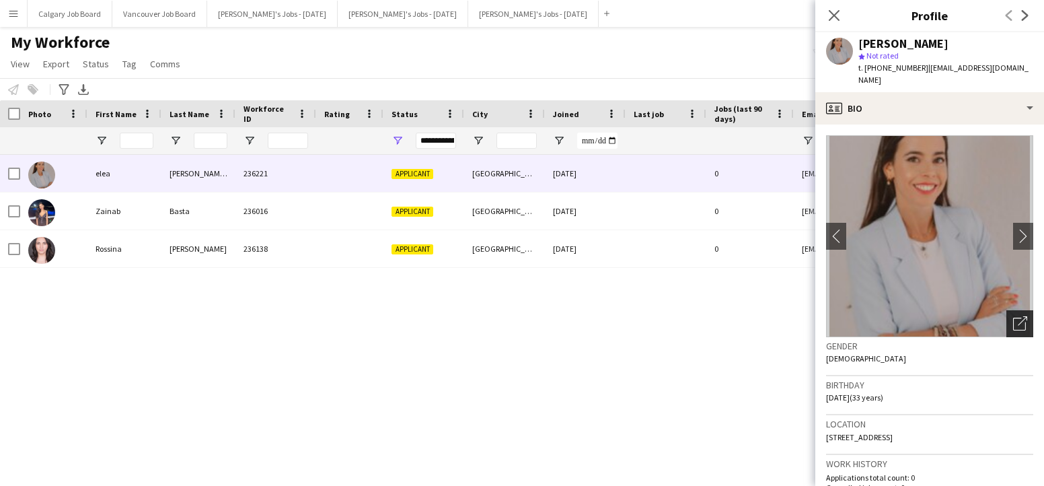
click at [1023, 310] on div "Open photos pop-in" at bounding box center [1019, 323] width 27 height 27
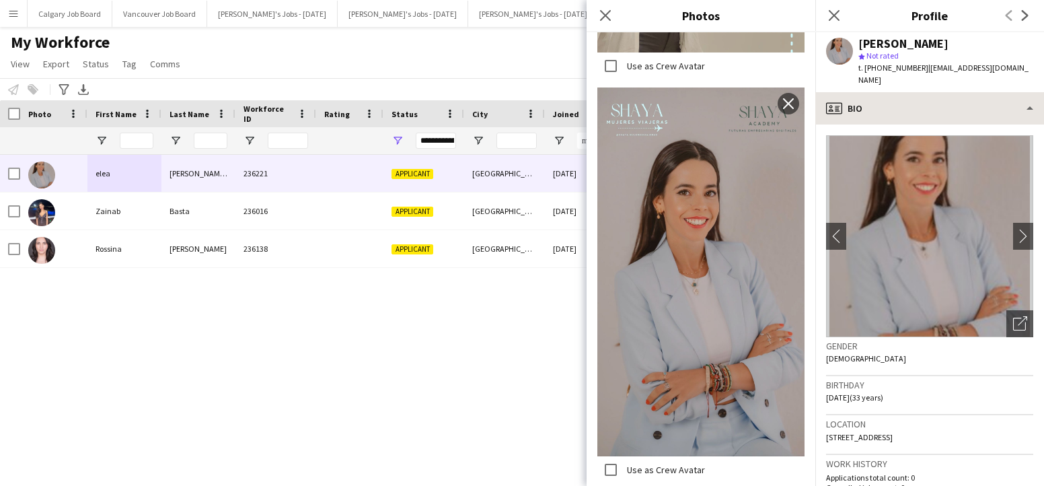
scroll to position [1119, 0]
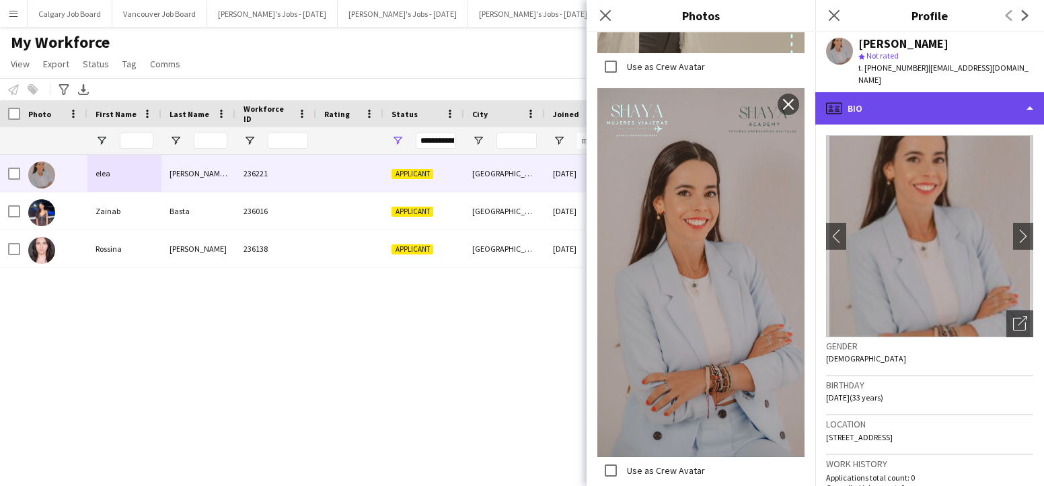
click at [920, 94] on div "profile Bio" at bounding box center [929, 108] width 229 height 32
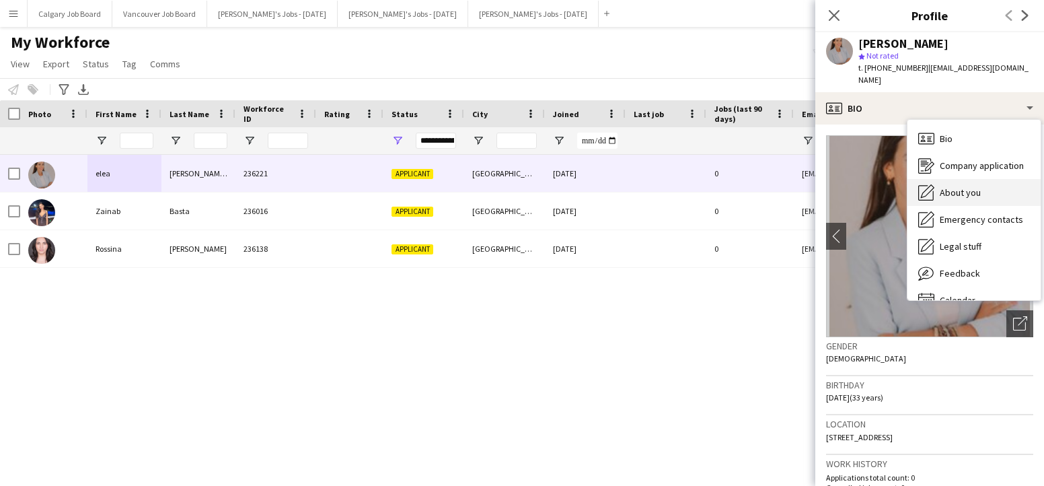
click at [955, 179] on div "About you About you" at bounding box center [974, 192] width 133 height 27
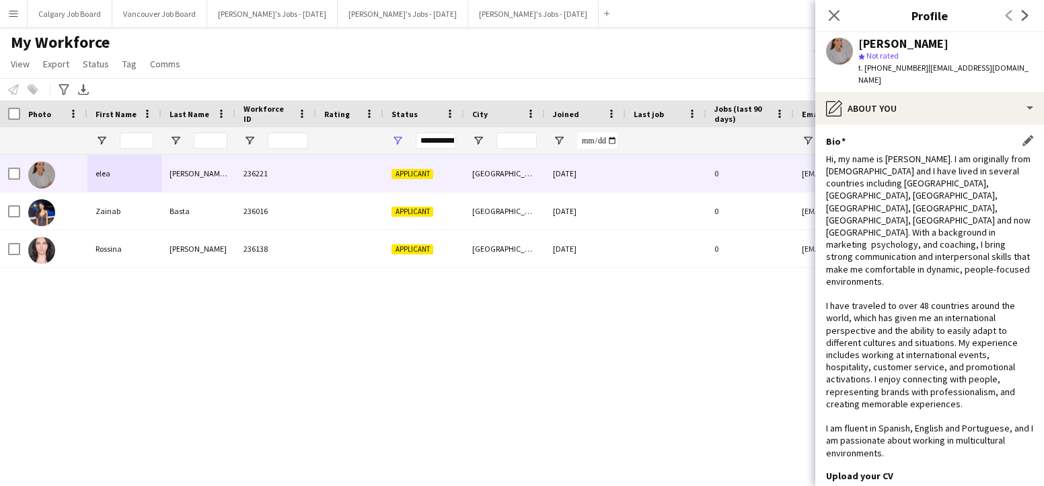
click at [1023, 135] on div "Bio Edit this field" at bounding box center [929, 141] width 207 height 12
drag, startPoint x: 1027, startPoint y: 129, endPoint x: 998, endPoint y: 139, distance: 30.6
click at [1026, 135] on app-icon "Edit this field" at bounding box center [1028, 140] width 11 height 11
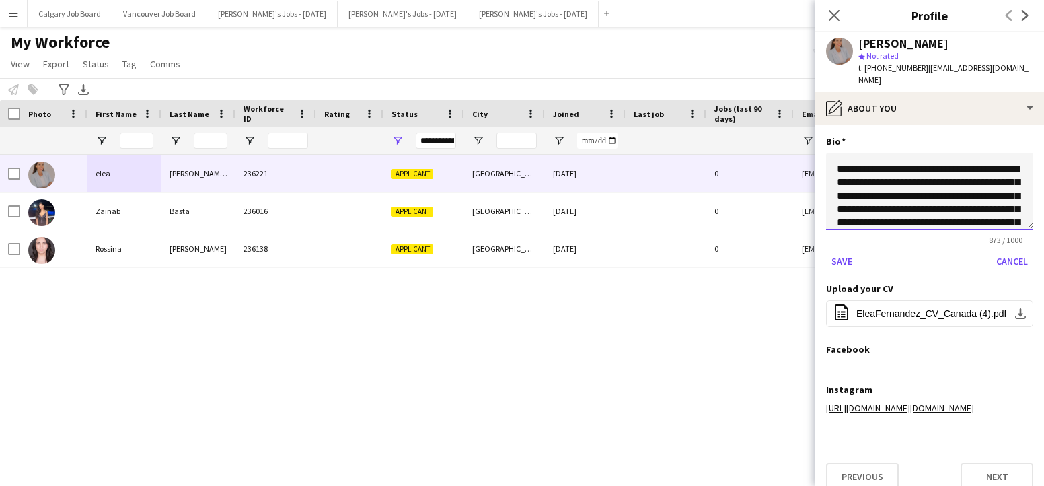
drag, startPoint x: 927, startPoint y: 159, endPoint x: 811, endPoint y: 160, distance: 115.7
click at [811, 159] on body "Menu Boards Boards Boards All jobs Status Workforce Workforce My Workforce Recr…" at bounding box center [522, 243] width 1044 height 486
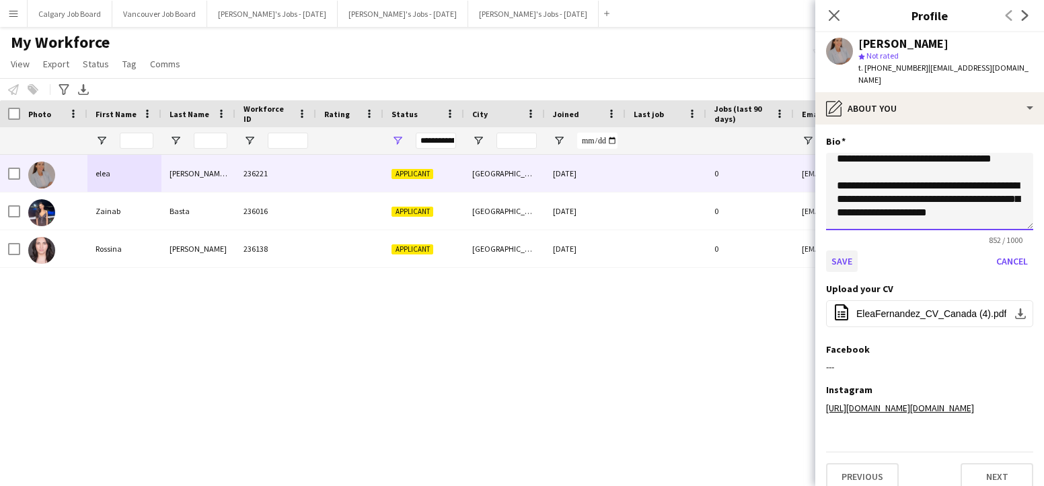
scroll to position [279, 0]
type textarea "**********"
click at [845, 250] on button "Save" at bounding box center [842, 261] width 32 height 22
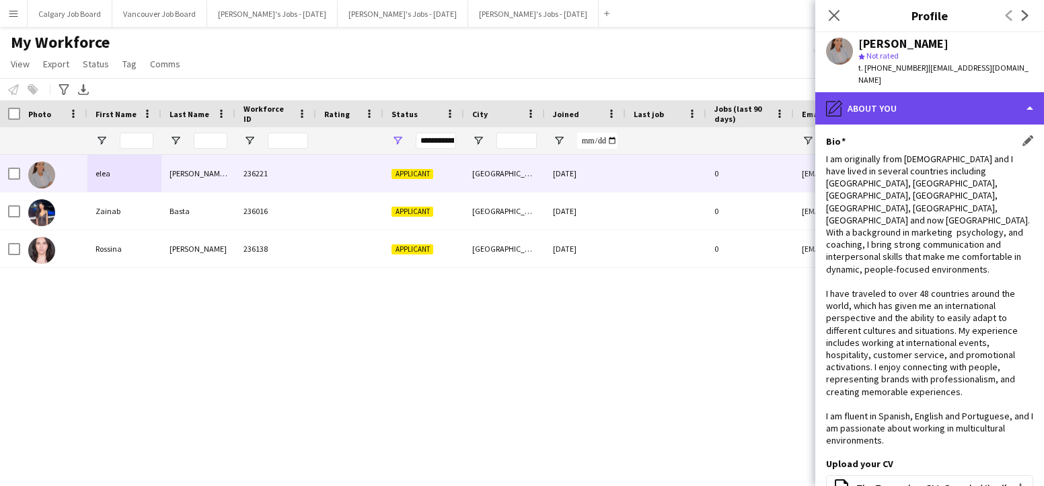
scroll to position [0, 0]
click at [912, 98] on div "pencil4 About you" at bounding box center [929, 108] width 229 height 32
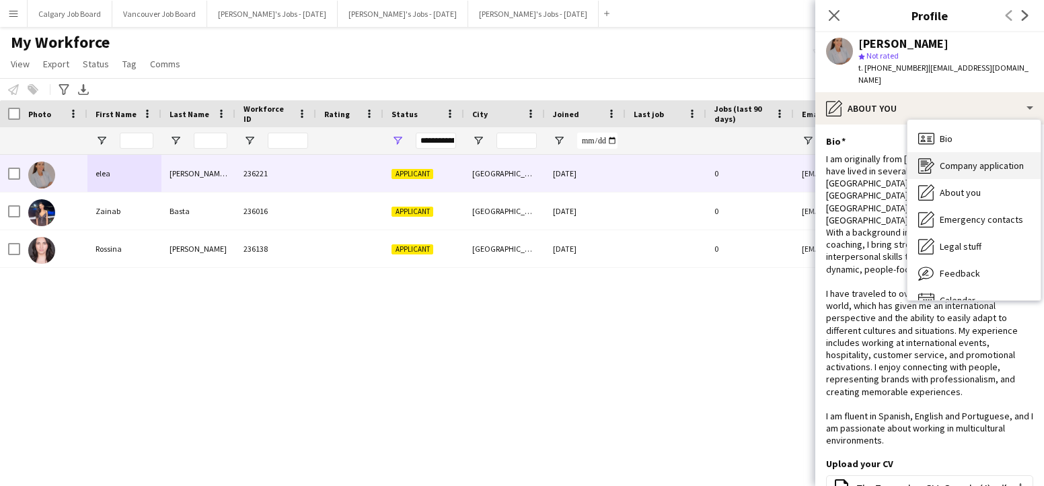
click at [960, 159] on span "Company application" at bounding box center [982, 165] width 84 height 12
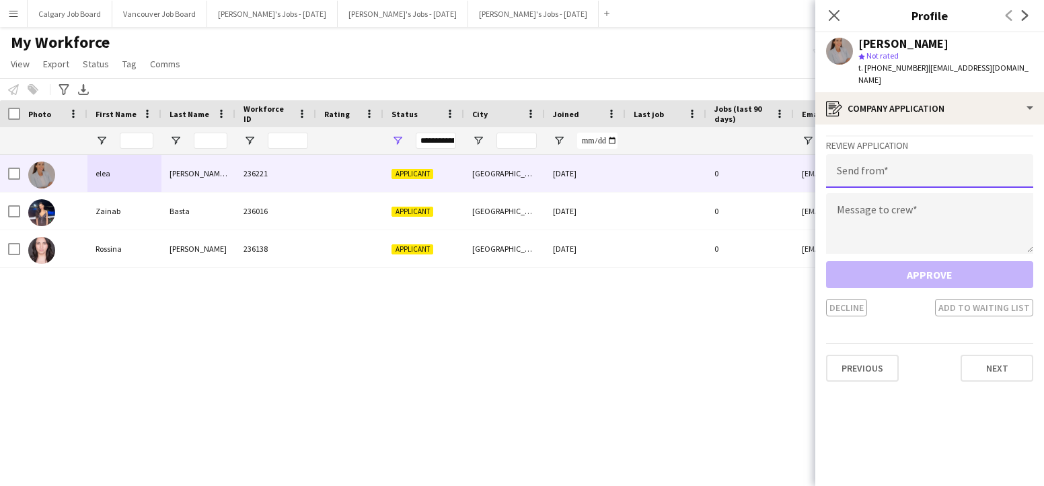
drag, startPoint x: 883, startPoint y: 156, endPoint x: 851, endPoint y: 179, distance: 39.6
click at [882, 157] on input "email" at bounding box center [929, 171] width 207 height 34
click at [891, 216] on textarea at bounding box center [929, 223] width 207 height 61
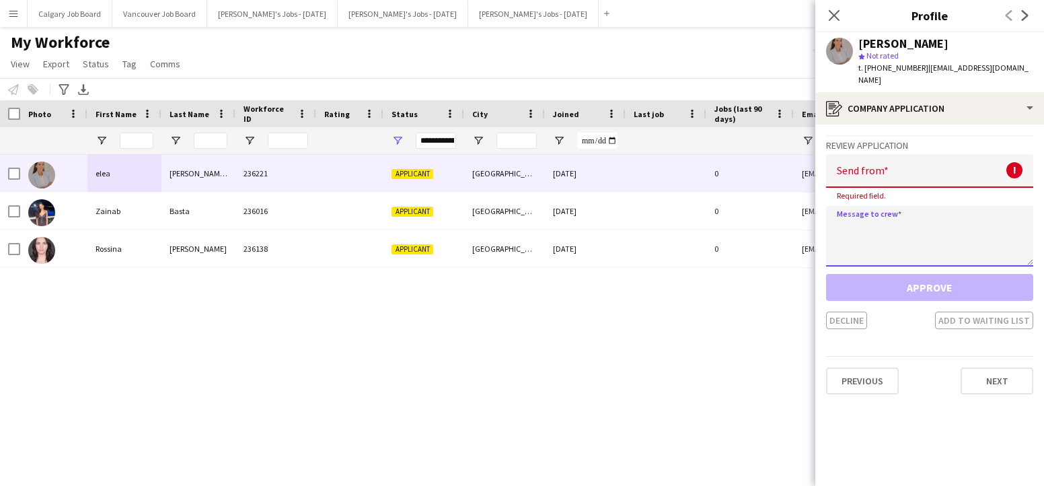
paste textarea "**********"
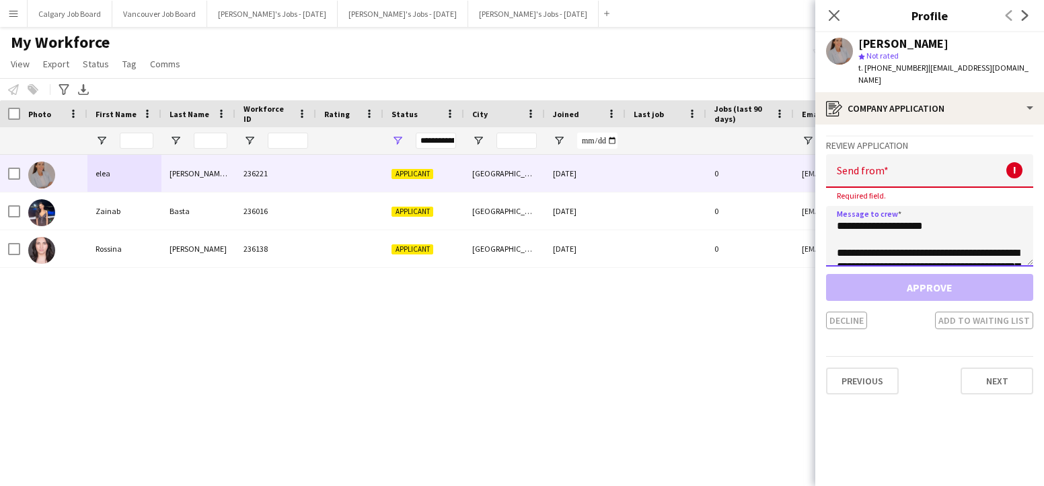
scroll to position [309, 0]
type textarea "**********"
click at [858, 161] on input "email" at bounding box center [929, 171] width 207 height 34
paste input "**********"
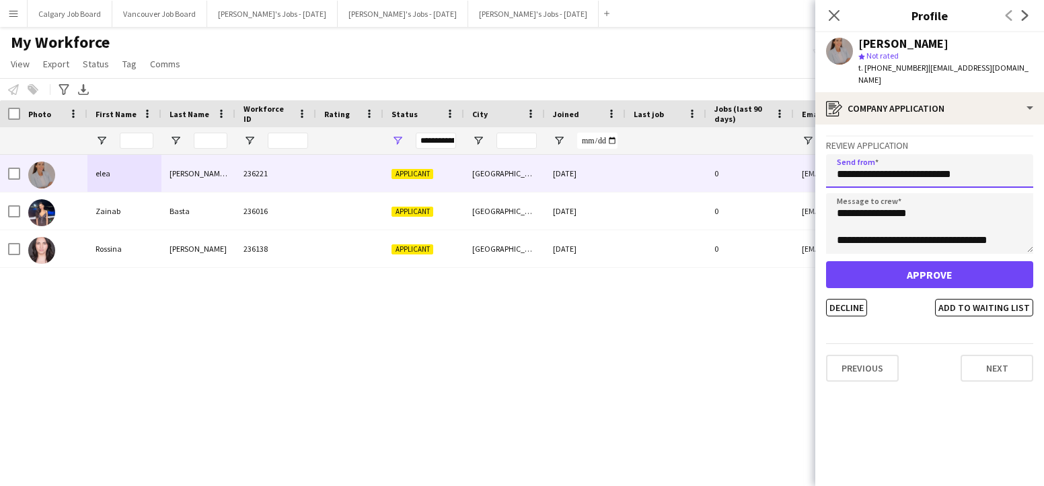
type input "**********"
drag, startPoint x: 943, startPoint y: 254, endPoint x: 815, endPoint y: 260, distance: 127.9
click at [943, 261] on button "Approve" at bounding box center [929, 274] width 207 height 27
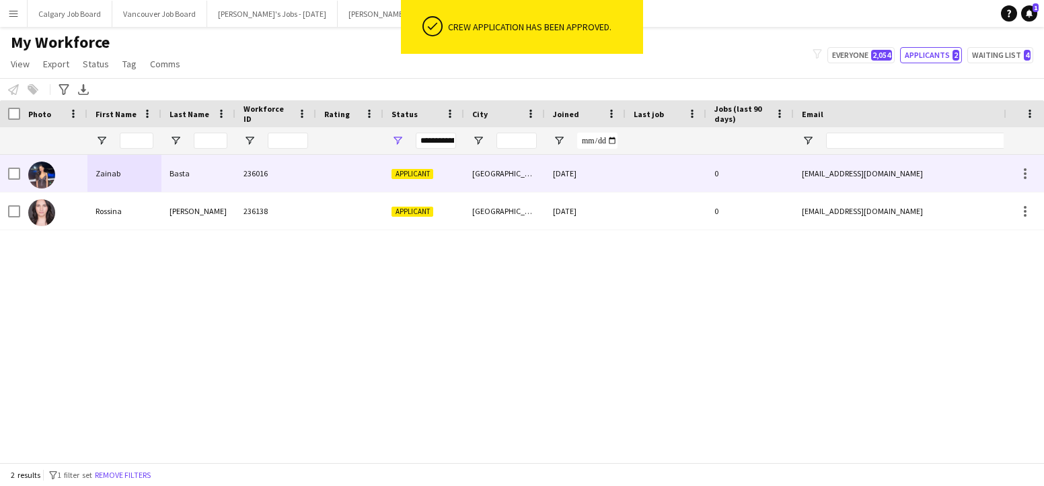
drag, startPoint x: 141, startPoint y: 175, endPoint x: 332, endPoint y: 183, distance: 191.2
click at [141, 175] on div "Zainab" at bounding box center [124, 173] width 74 height 37
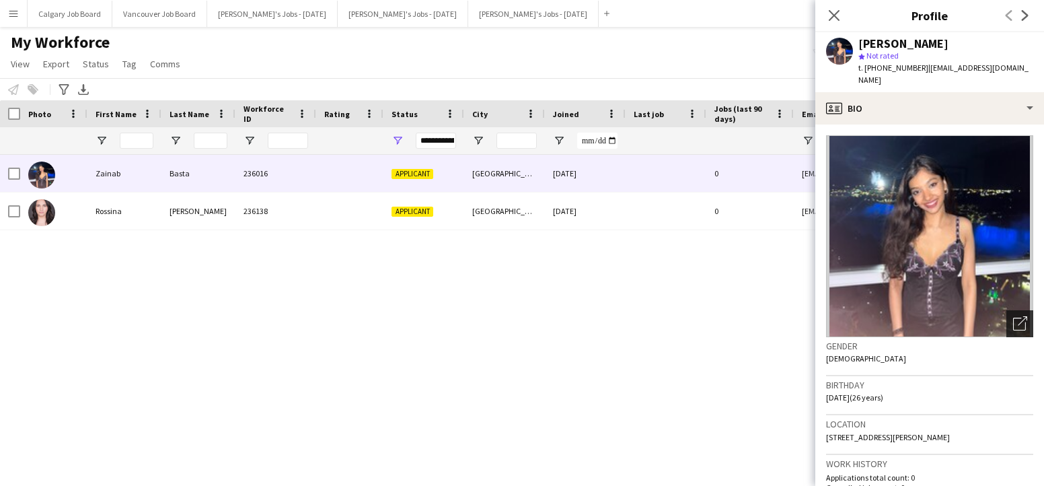
click at [1006, 310] on div "Open photos pop-in" at bounding box center [1019, 323] width 27 height 27
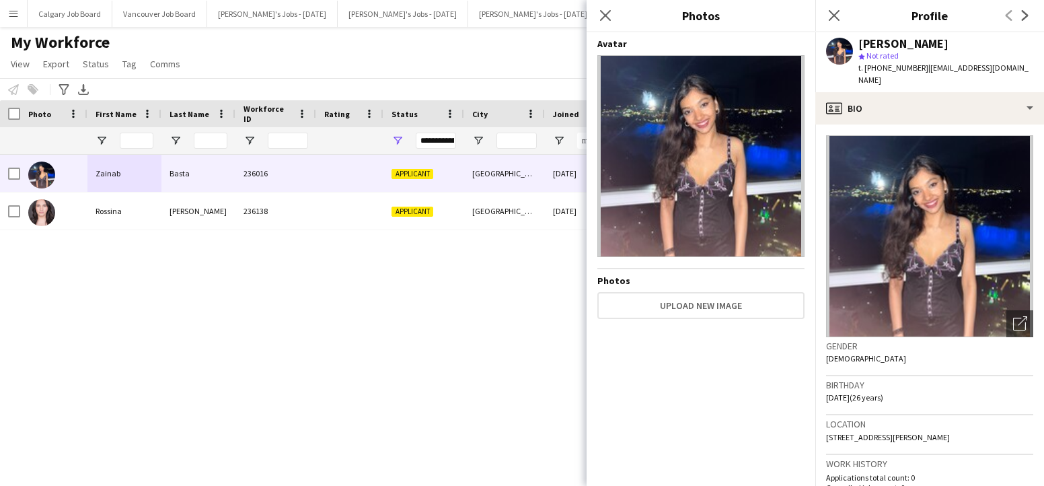
drag, startPoint x: 455, startPoint y: 350, endPoint x: 371, endPoint y: 258, distance: 125.3
click at [455, 350] on div "[PERSON_NAME] 236016 Applicant [GEOGRAPHIC_DATA] [DATE] 0 [EMAIL_ADDRESS][DOMAI…" at bounding box center [502, 308] width 1004 height 307
click at [250, 69] on div "My Workforce View Views Default view Active New view Update view Delete view Ed…" at bounding box center [522, 55] width 1044 height 46
